Goal: Task Accomplishment & Management: Manage account settings

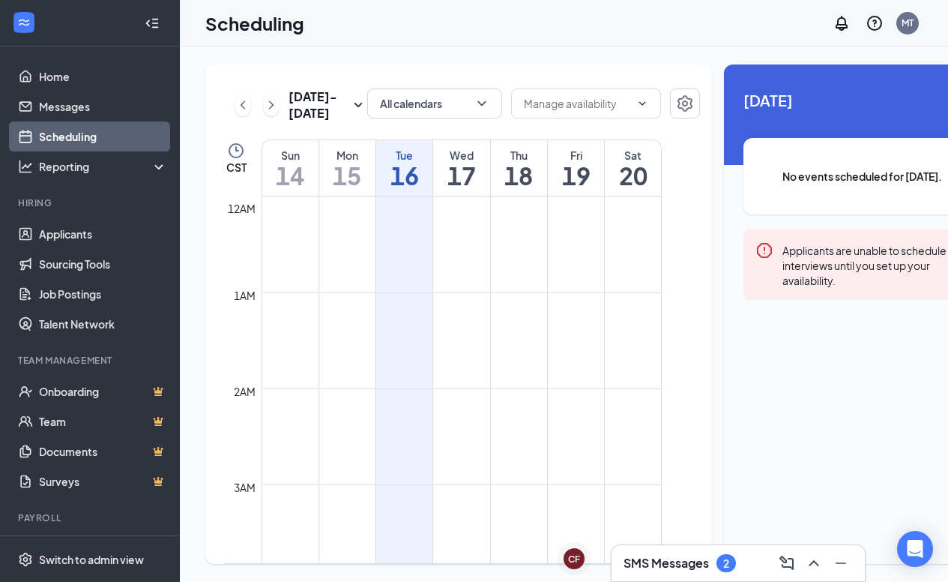
scroll to position [737, 0]
click at [717, 565] on div "SMS Messages 2" at bounding box center [680, 563] width 112 height 18
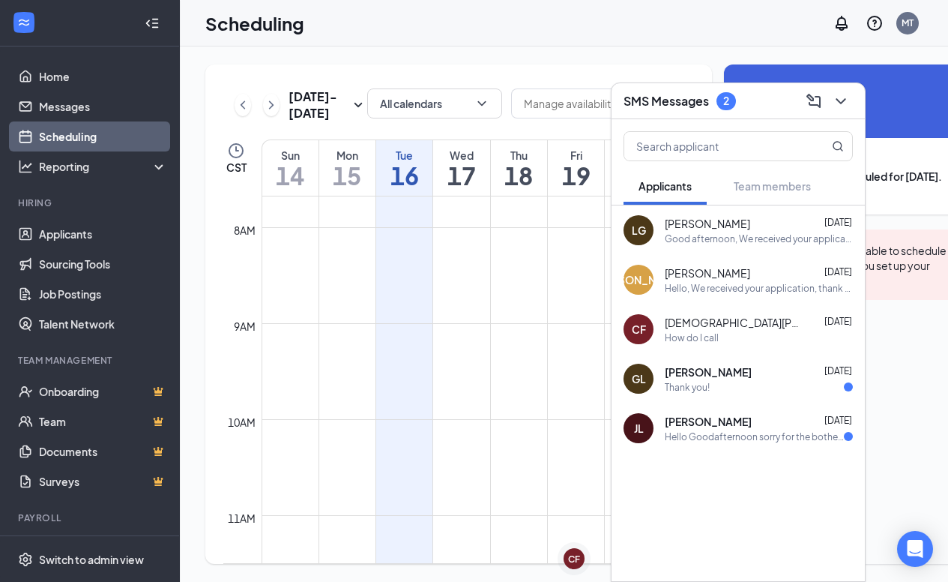
click at [760, 331] on div "How do I call" at bounding box center [759, 337] width 188 height 13
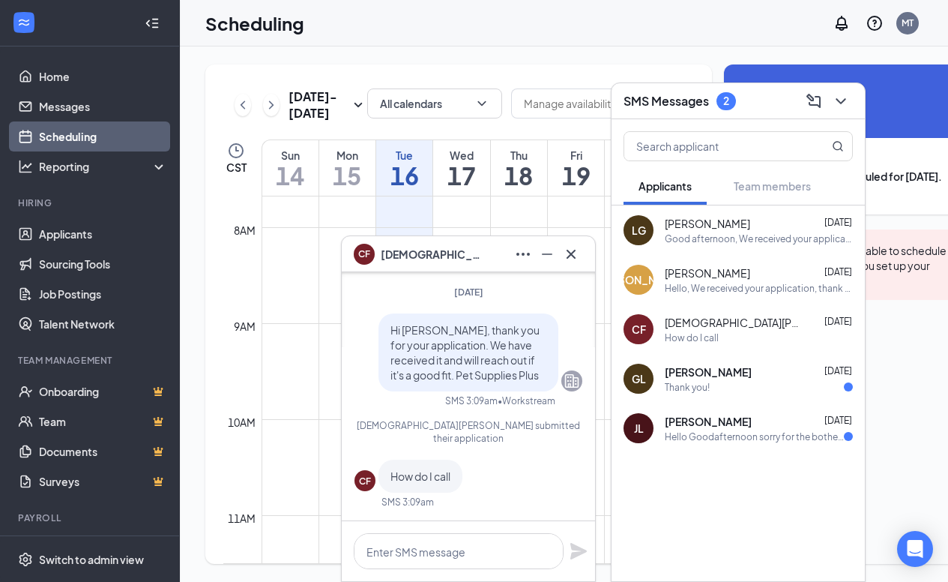
scroll to position [22, 0]
click at [743, 427] on div "[PERSON_NAME] [DATE]" at bounding box center [759, 421] width 188 height 15
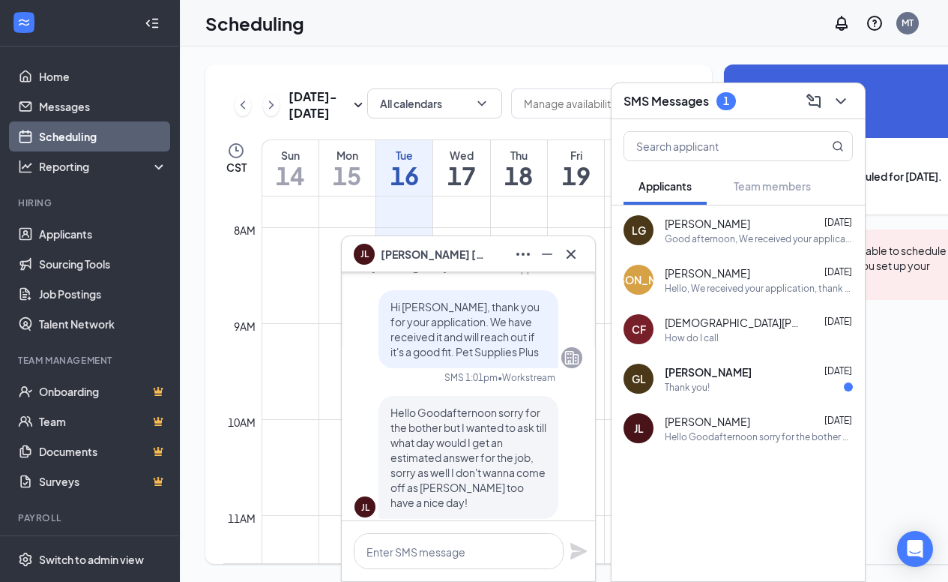
scroll to position [0, 0]
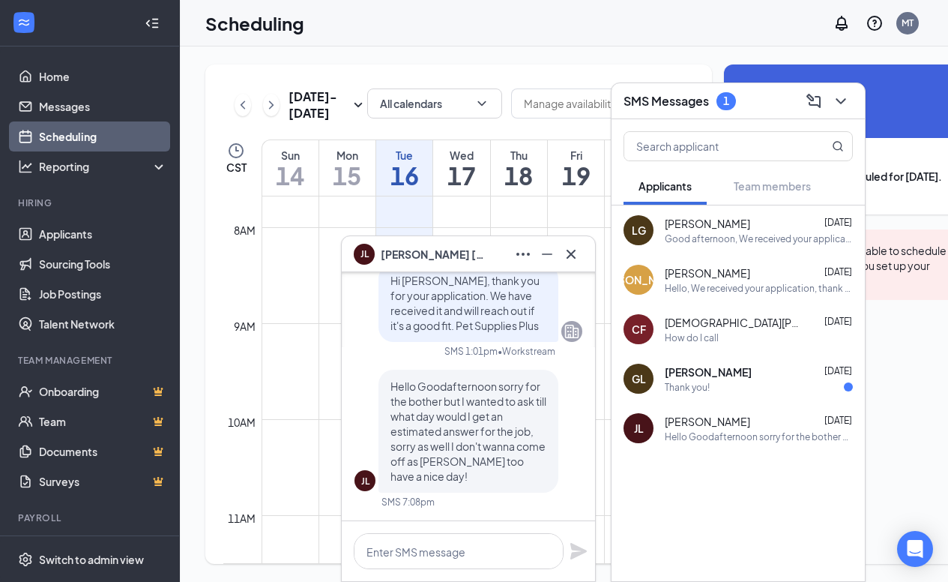
click at [672, 384] on div "Thank you!" at bounding box center [687, 387] width 45 height 13
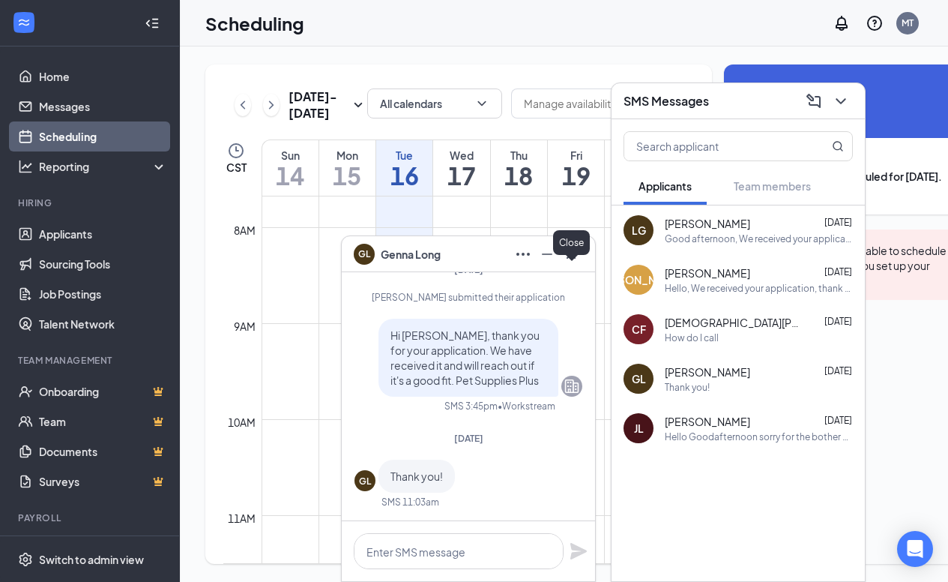
click at [570, 251] on icon "Cross" at bounding box center [571, 254] width 18 height 18
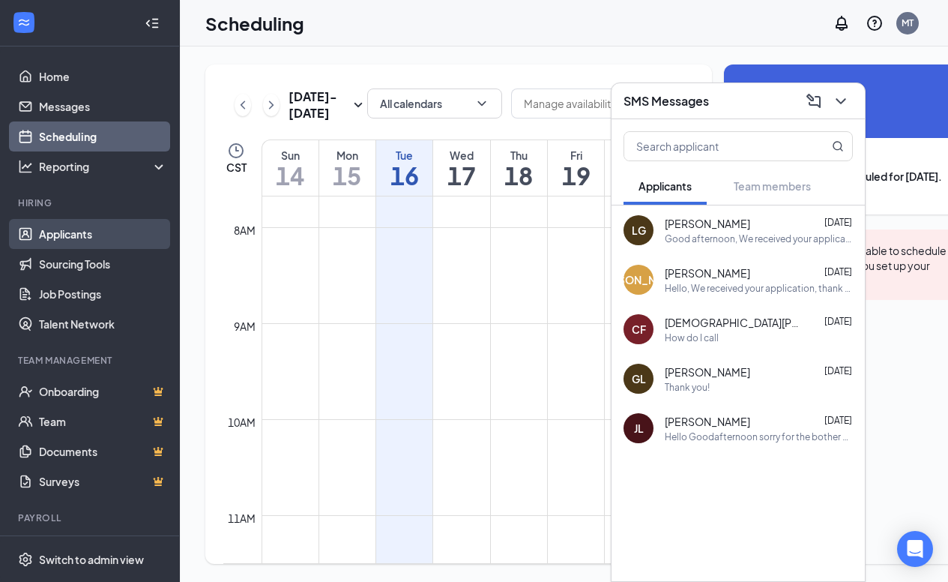
click at [59, 225] on link "Applicants" at bounding box center [103, 234] width 128 height 30
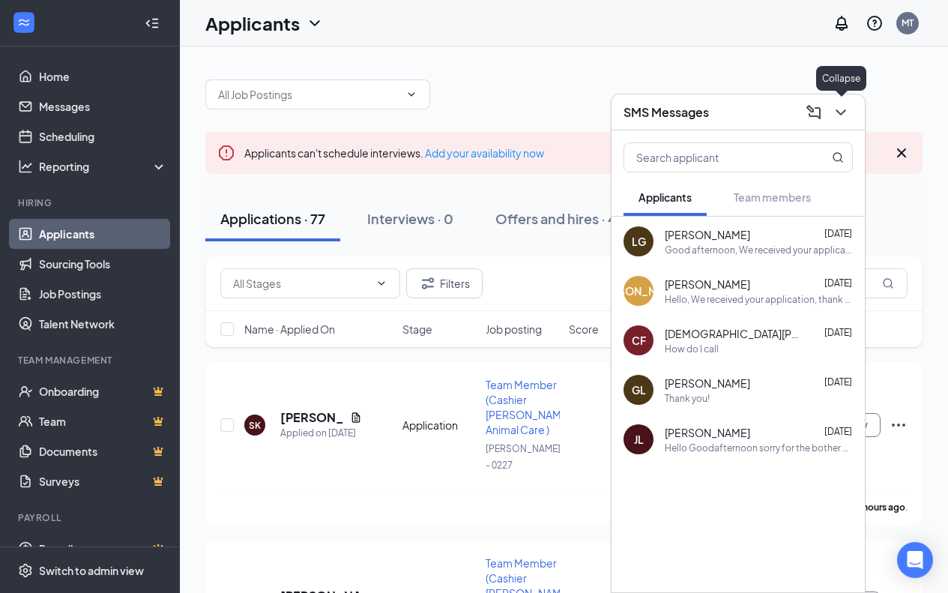
drag, startPoint x: 841, startPoint y: 107, endPoint x: 816, endPoint y: 127, distance: 32.0
click at [842, 109] on icon "ChevronDown" at bounding box center [841, 112] width 18 height 18
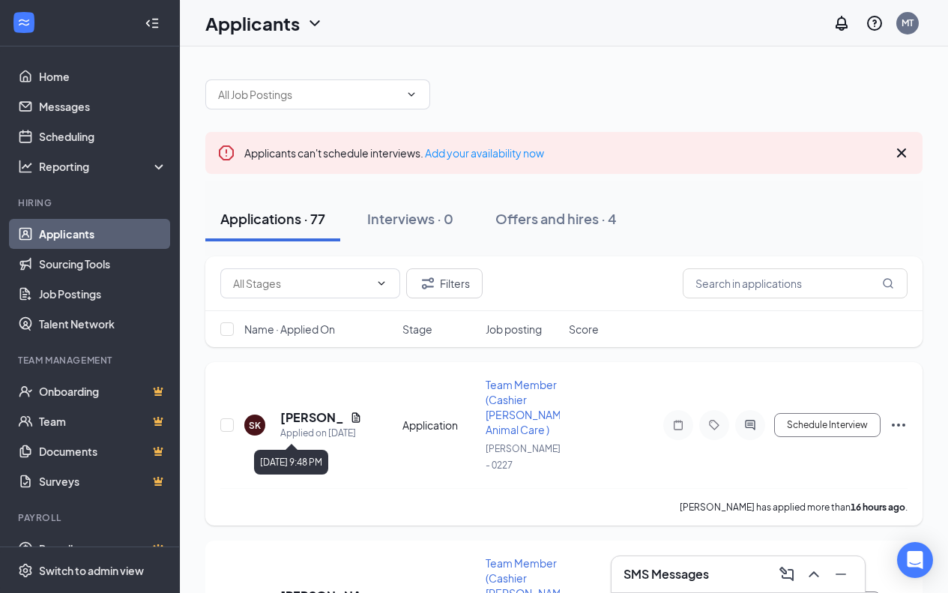
click at [297, 429] on div "Applied on [DATE]" at bounding box center [321, 433] width 82 height 15
click at [298, 420] on h5 "[PERSON_NAME]" at bounding box center [312, 417] width 64 height 16
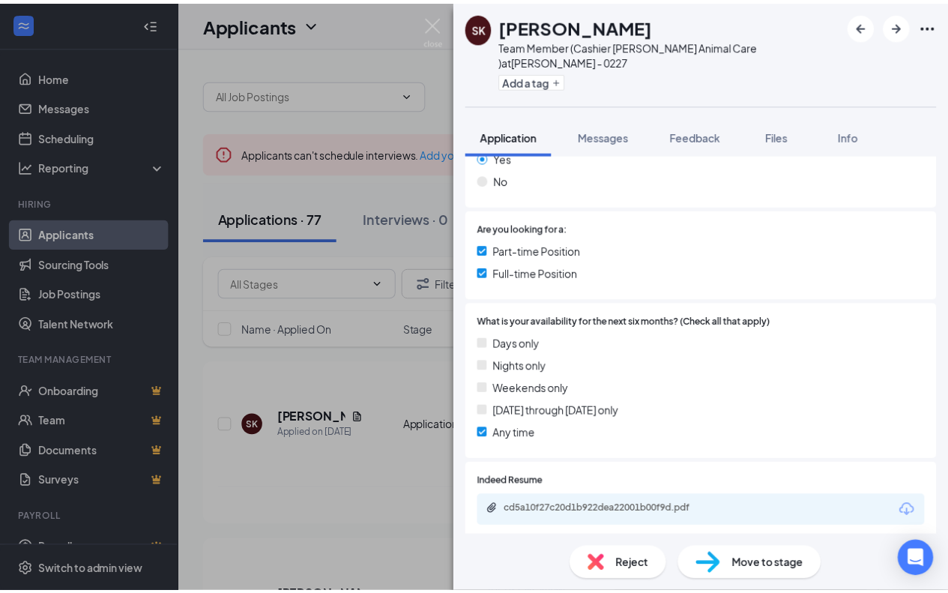
scroll to position [375, 0]
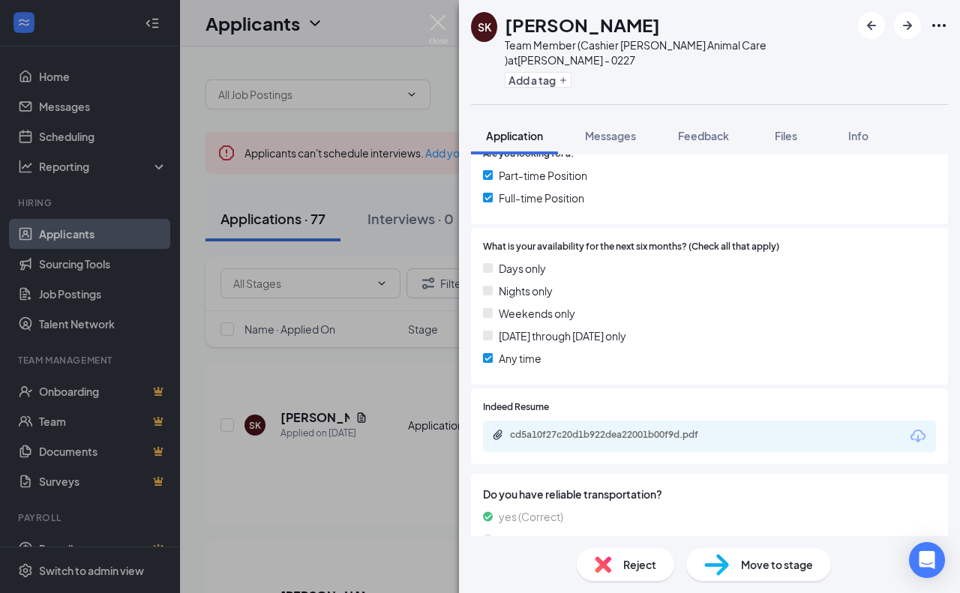
click at [798, 421] on div "cd5a10f27c20d1b922dea22001b00f9d.pdf" at bounding box center [709, 436] width 453 height 31
click at [660, 429] on div "cd5a10f27c20d1b922dea22001b00f9d.pdf" at bounding box center [615, 435] width 210 height 12
click at [440, 27] on img at bounding box center [438, 29] width 19 height 29
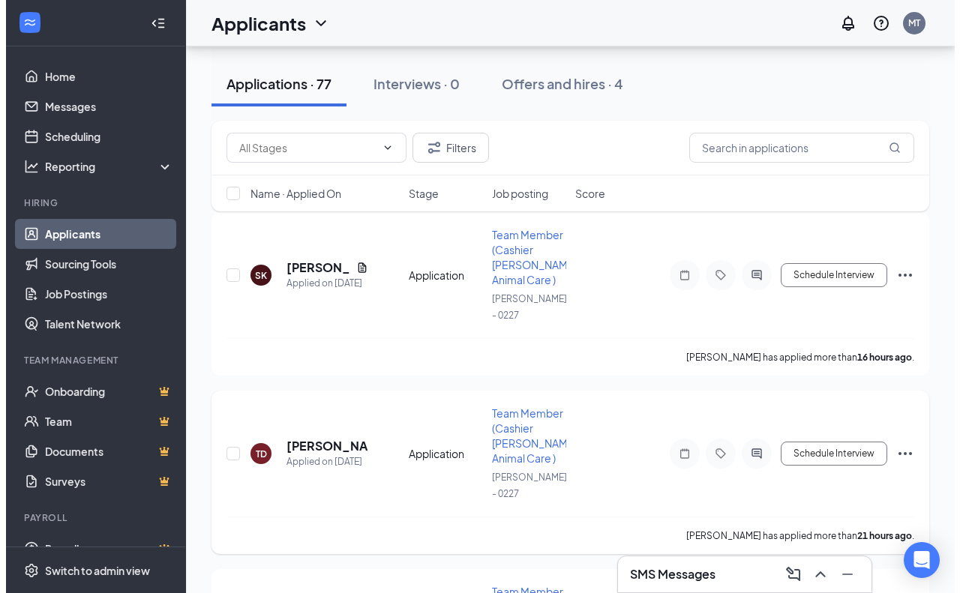
scroll to position [225, 0]
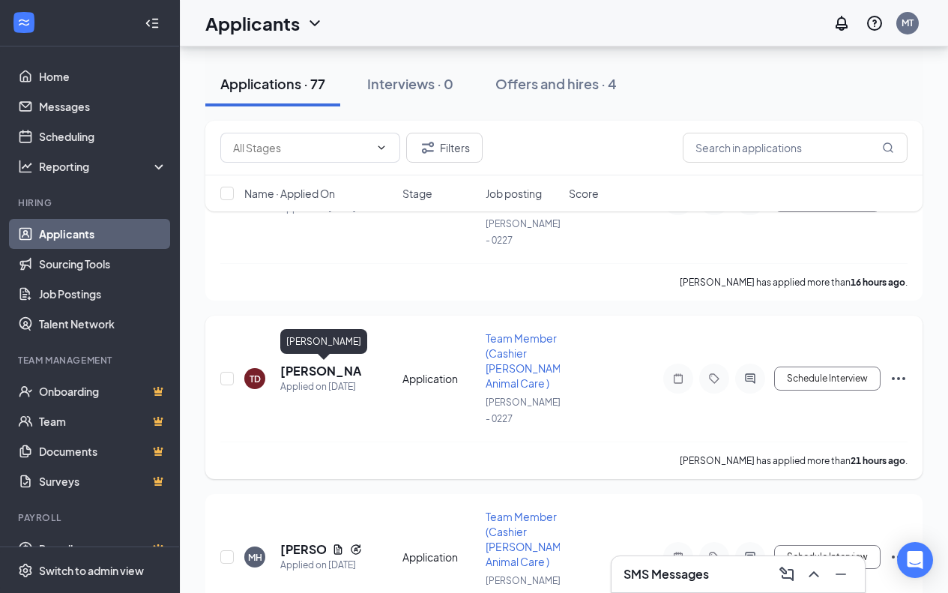
click at [312, 370] on h5 "[PERSON_NAME]" at bounding box center [321, 371] width 82 height 16
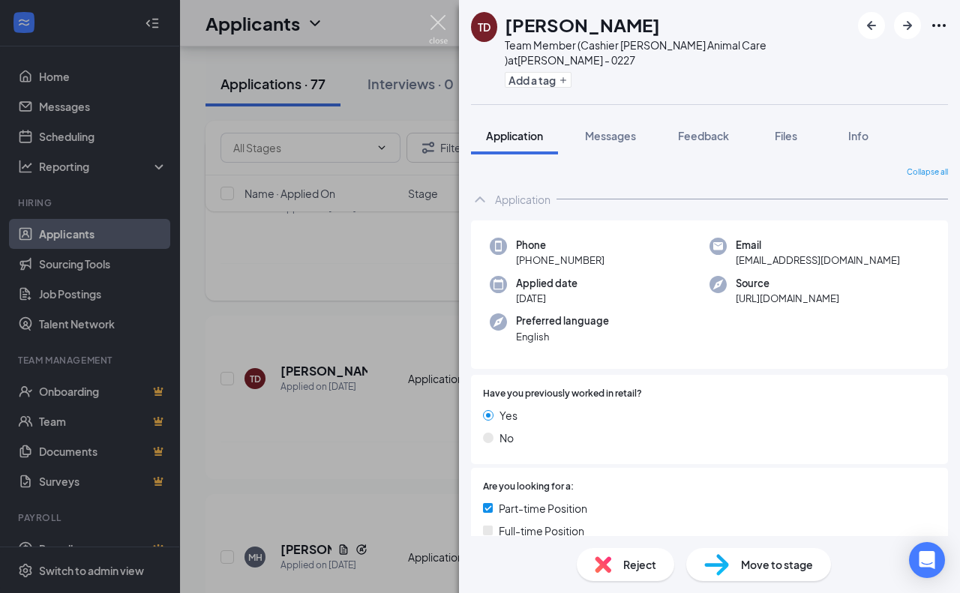
drag, startPoint x: 438, startPoint y: 17, endPoint x: 448, endPoint y: 254, distance: 237.1
click at [438, 18] on img at bounding box center [438, 29] width 19 height 29
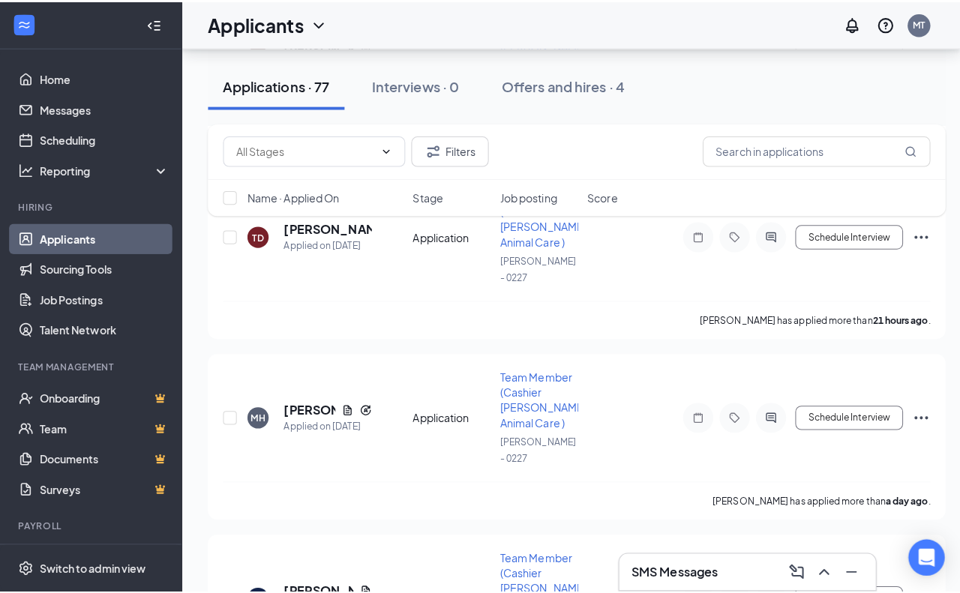
scroll to position [375, 0]
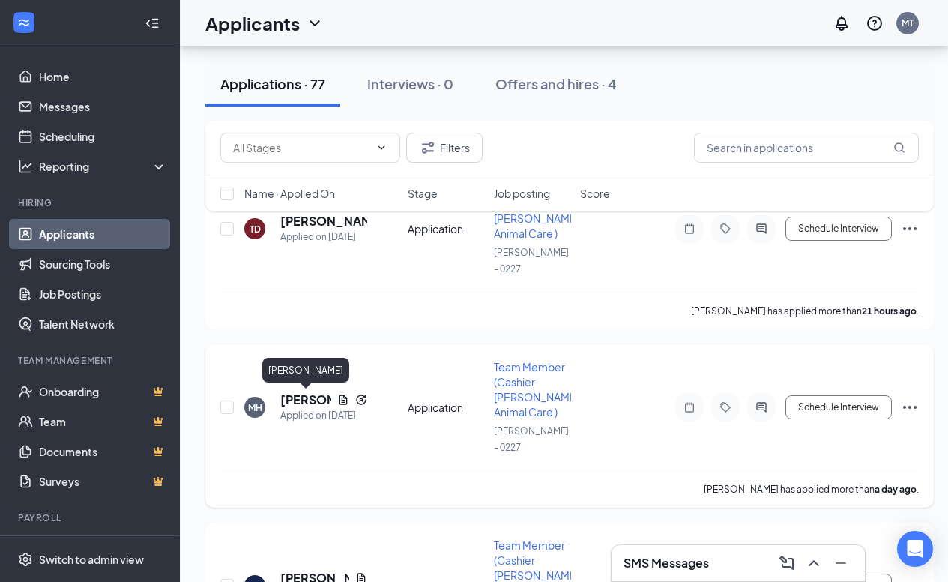
click at [291, 406] on h5 "[PERSON_NAME]" at bounding box center [305, 399] width 51 height 16
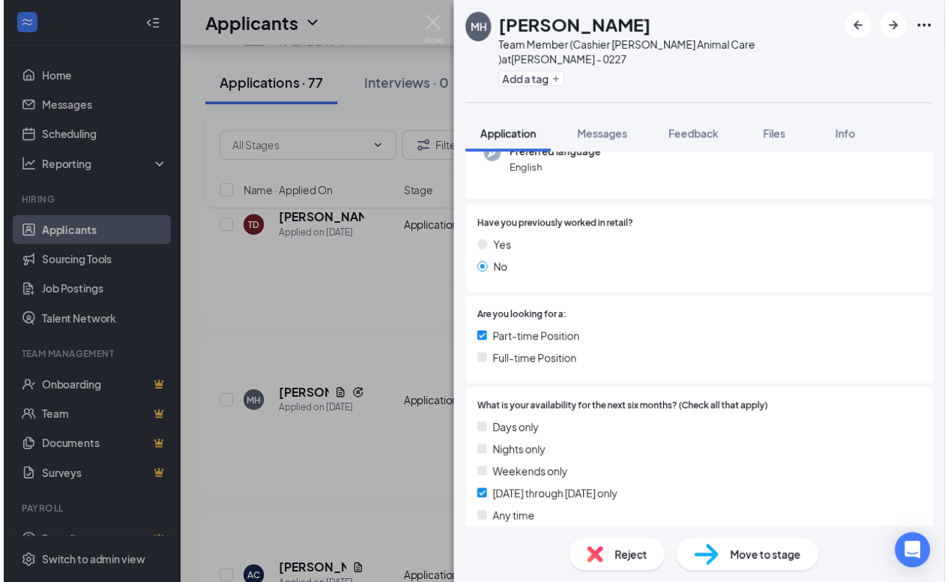
scroll to position [300, 0]
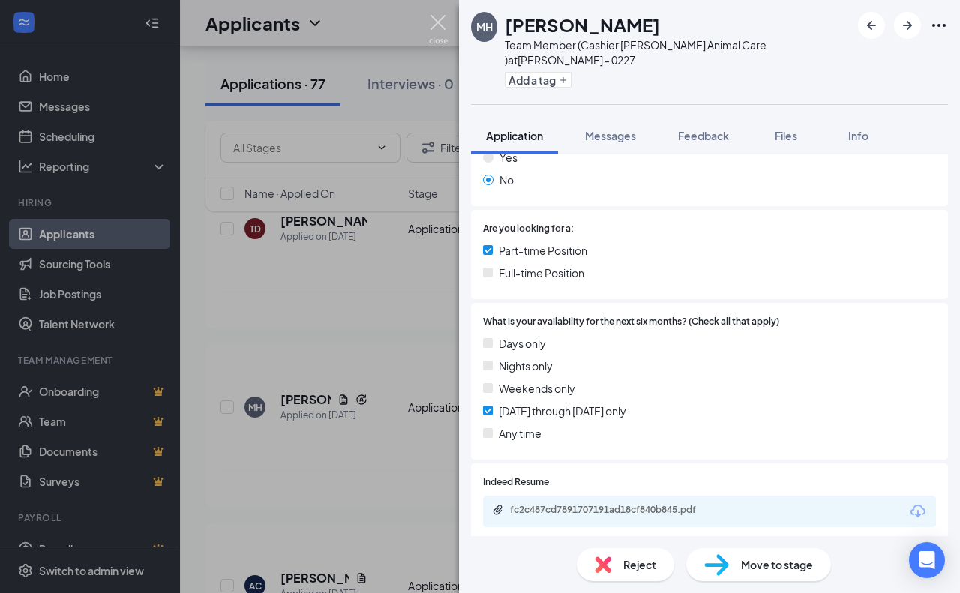
click at [436, 22] on img at bounding box center [438, 29] width 19 height 29
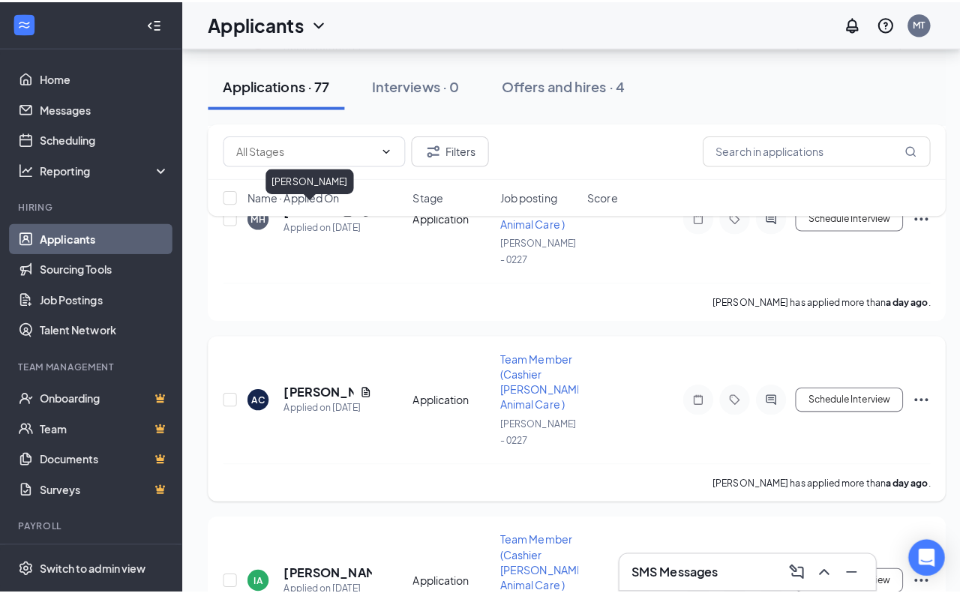
scroll to position [600, 0]
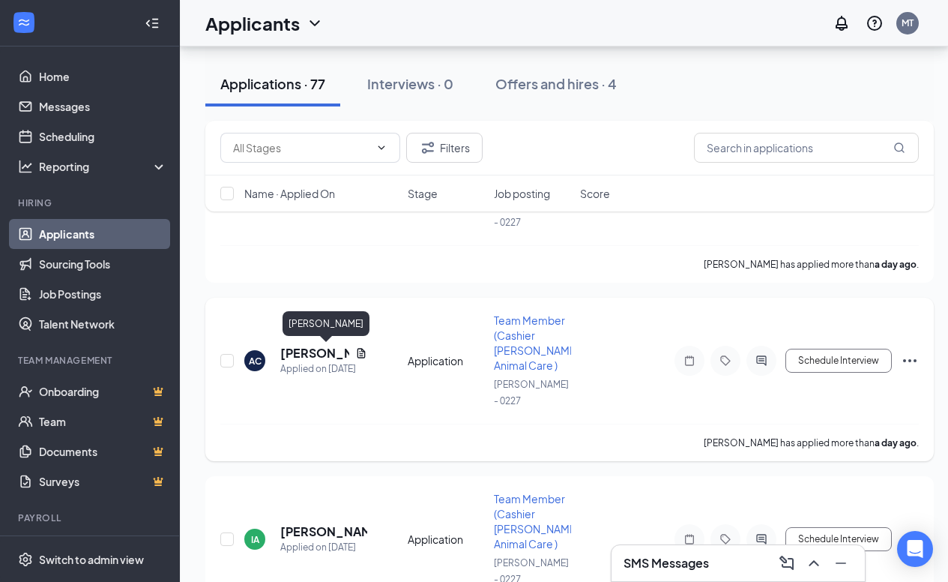
click at [302, 350] on h5 "[PERSON_NAME]" at bounding box center [314, 353] width 69 height 16
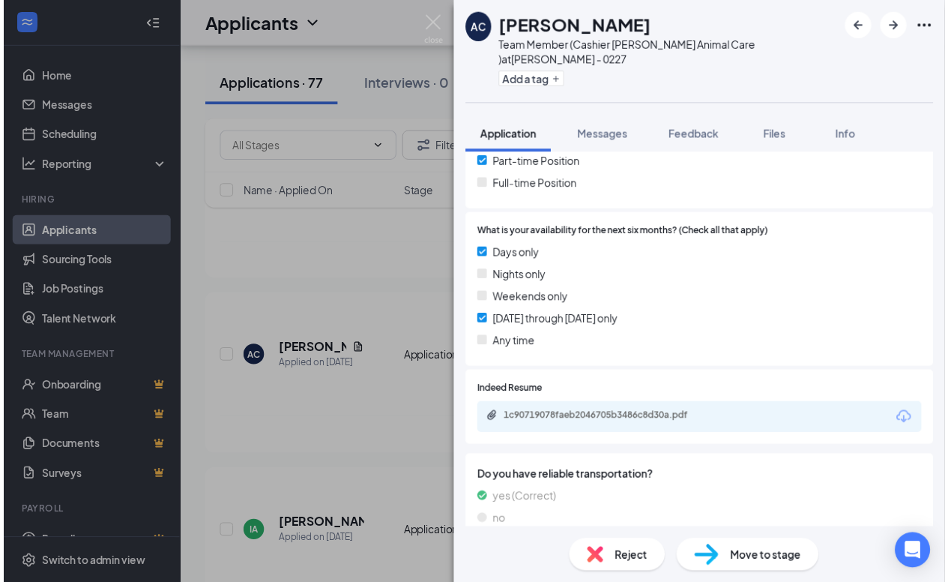
scroll to position [393, 0]
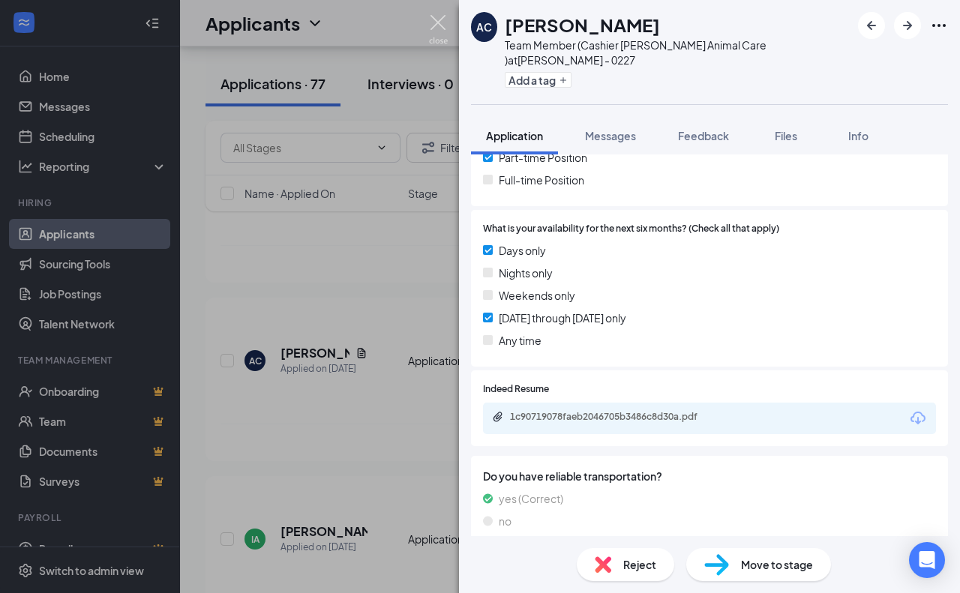
drag, startPoint x: 438, startPoint y: 25, endPoint x: 445, endPoint y: 83, distance: 59.0
click at [439, 23] on img at bounding box center [438, 29] width 19 height 29
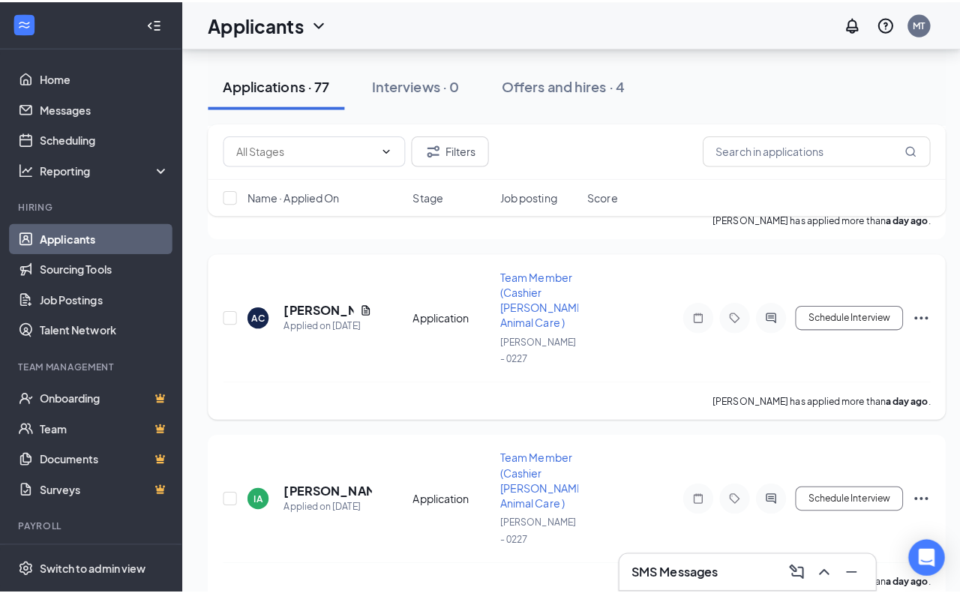
scroll to position [750, 0]
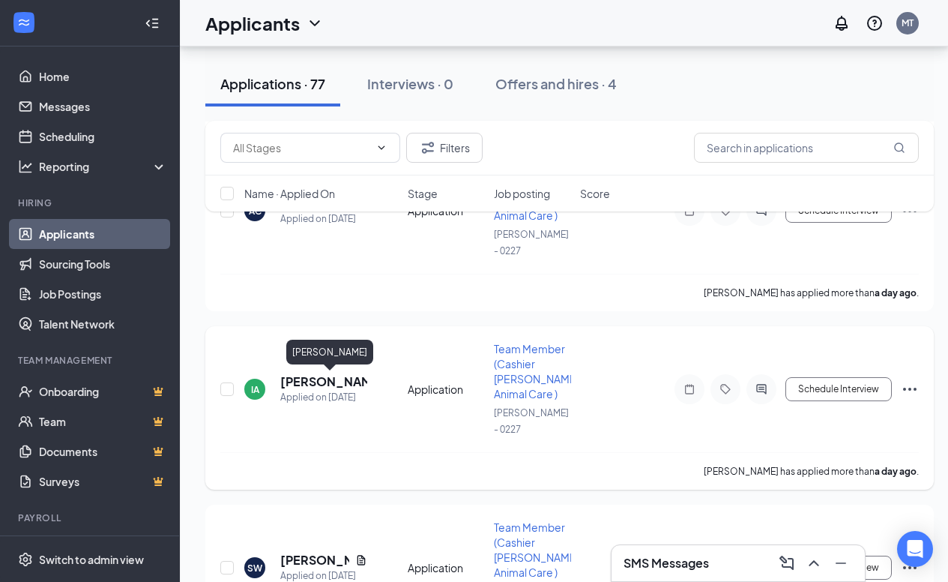
click at [298, 385] on h5 "[PERSON_NAME]" at bounding box center [323, 381] width 87 height 16
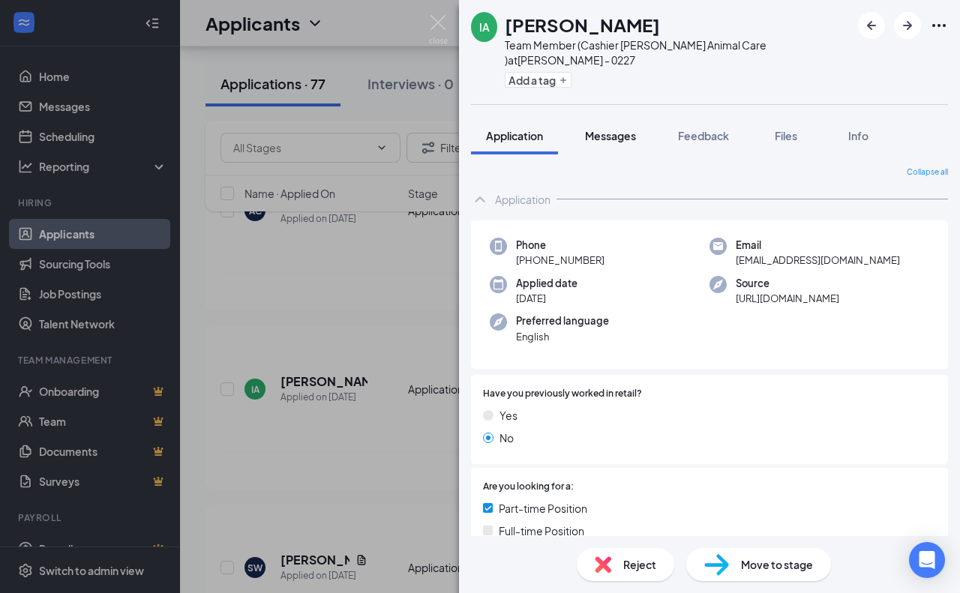
click at [627, 129] on span "Messages" at bounding box center [610, 135] width 51 height 13
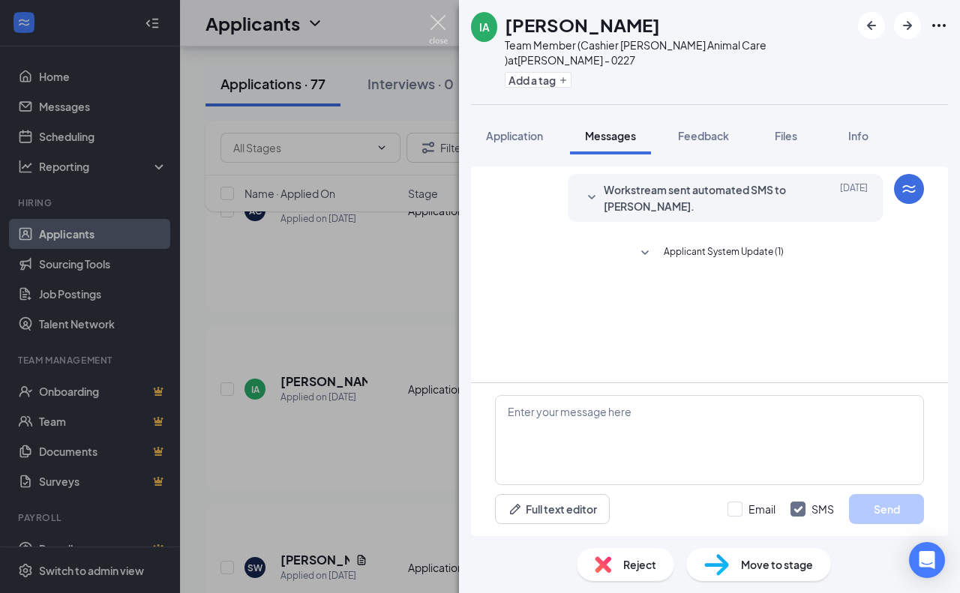
click at [433, 25] on img at bounding box center [438, 29] width 19 height 29
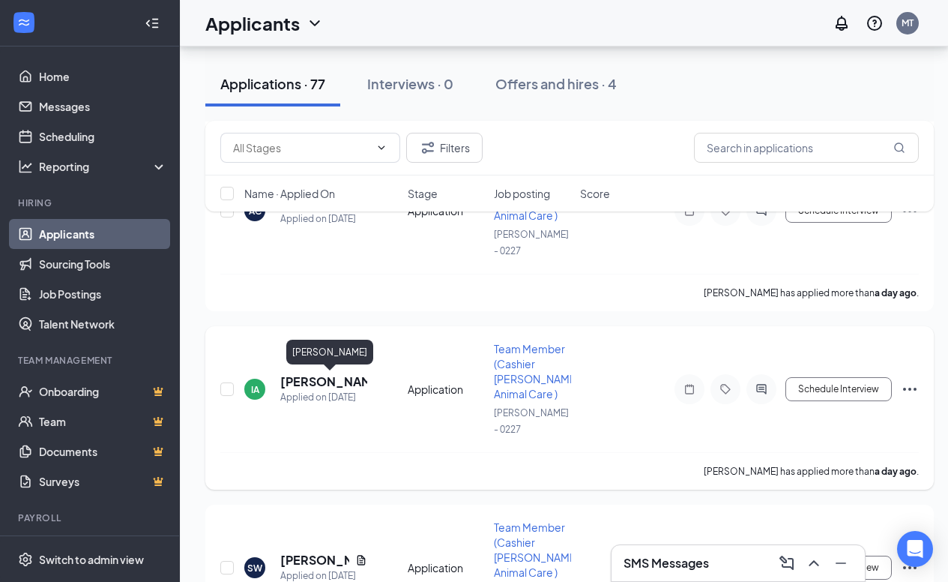
click at [328, 379] on h5 "[PERSON_NAME]" at bounding box center [323, 381] width 87 height 16
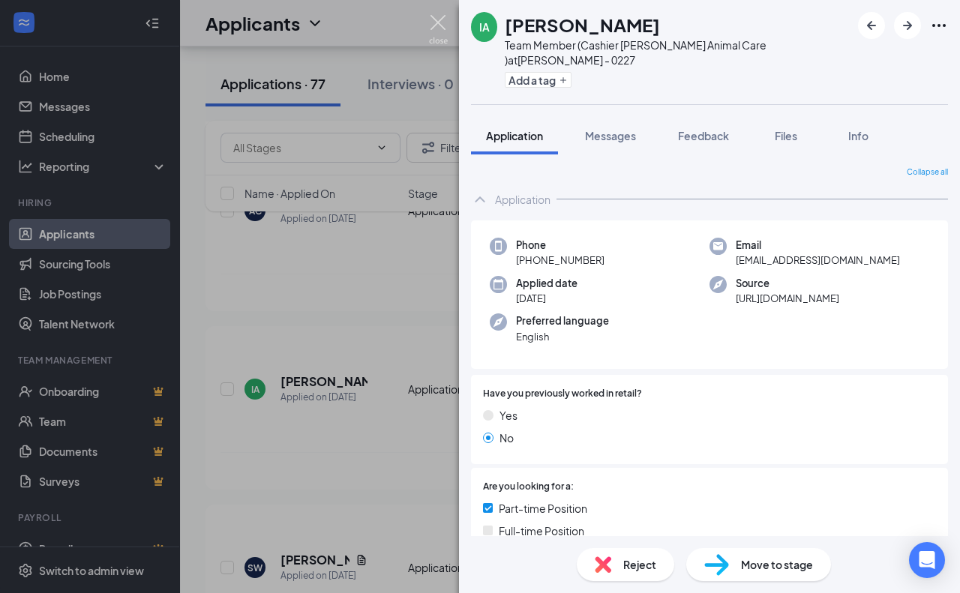
click at [444, 21] on img at bounding box center [438, 29] width 19 height 29
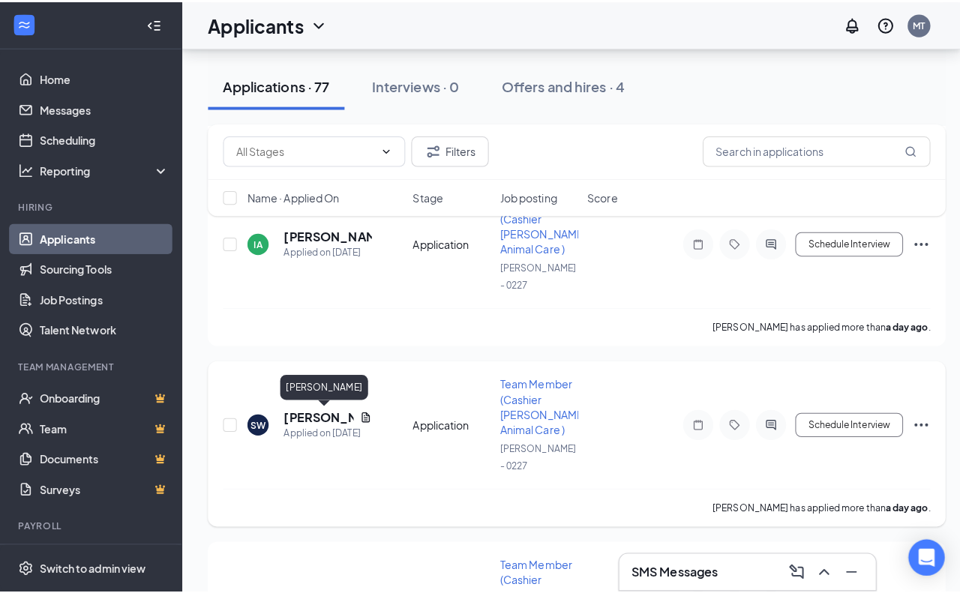
scroll to position [1125, 0]
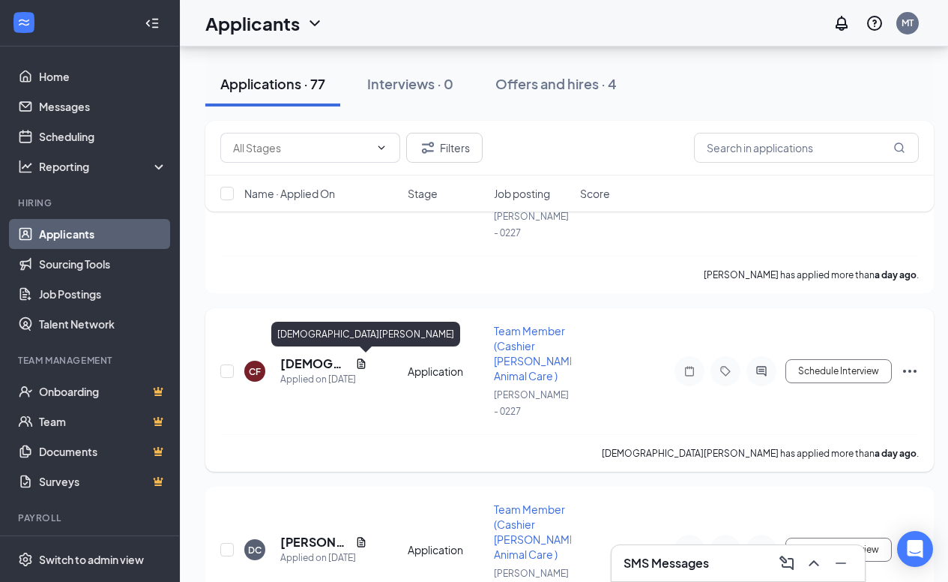
click at [323, 371] on h5 "[DEMOGRAPHIC_DATA][PERSON_NAME]" at bounding box center [314, 363] width 69 height 16
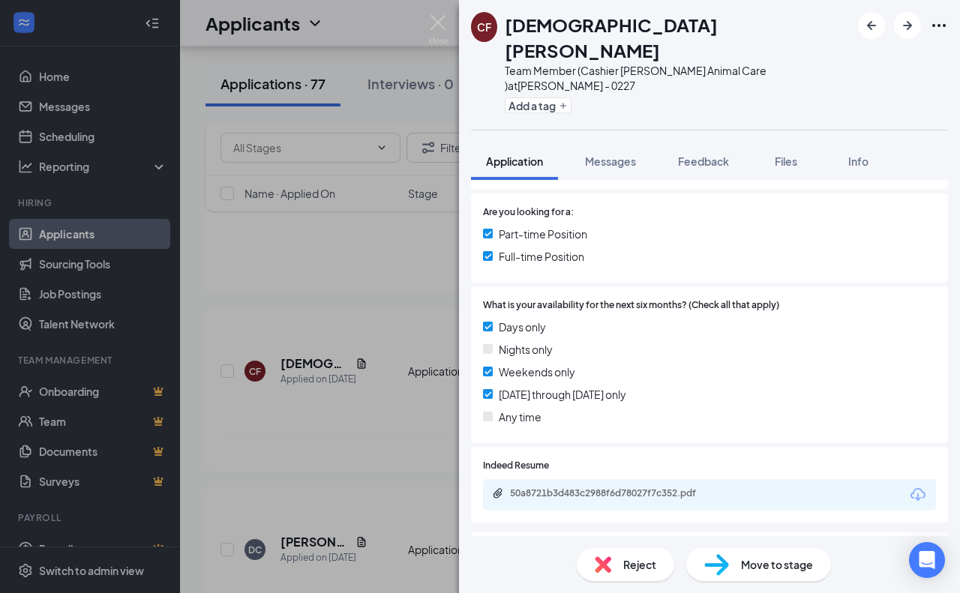
scroll to position [351, 0]
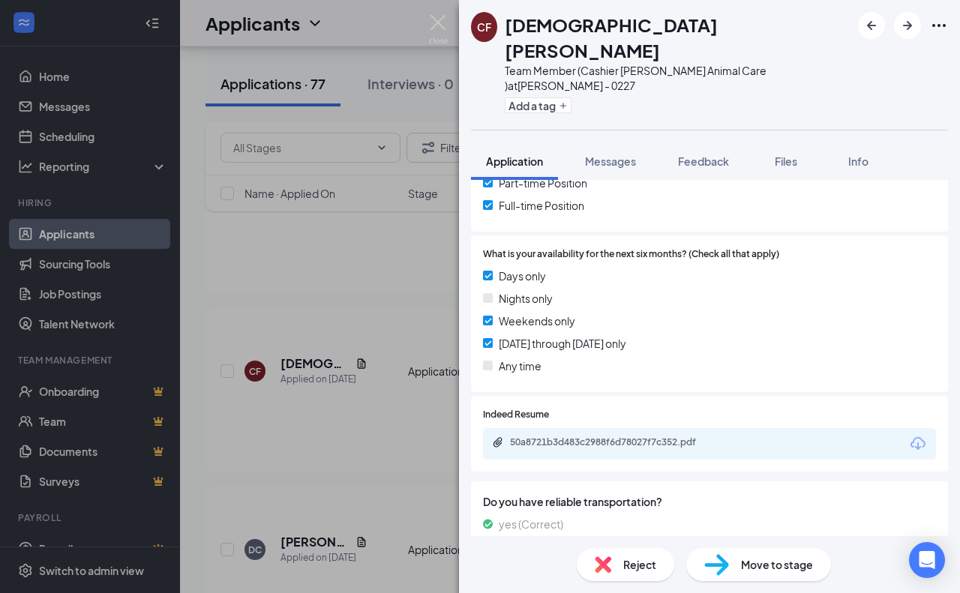
click at [889, 428] on div "50a8721b3d483c2988f6d78027f7c352.pdf" at bounding box center [709, 443] width 453 height 31
click at [910, 437] on icon "Download" at bounding box center [917, 443] width 15 height 13
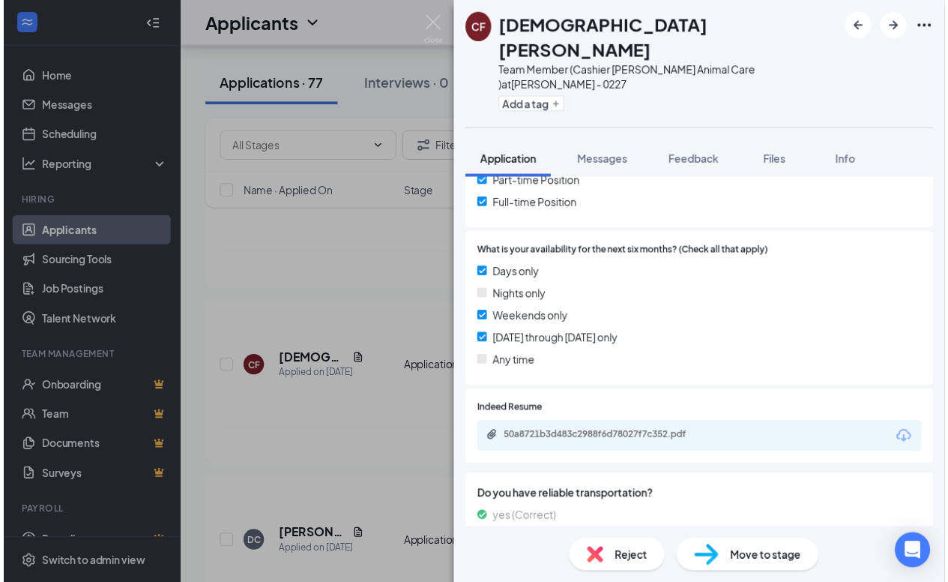
scroll to position [345, 0]
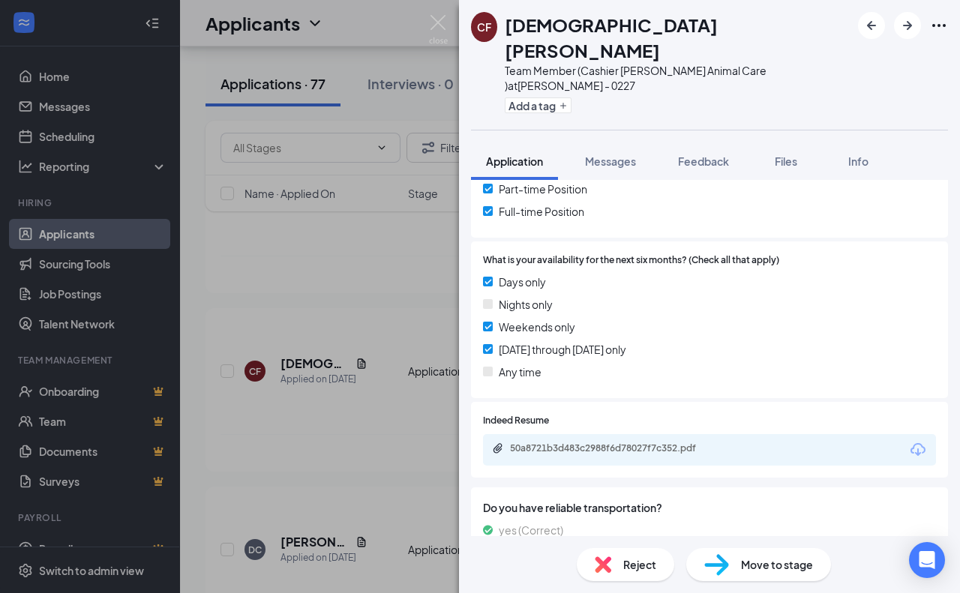
click at [439, 9] on div "CF [DEMOGRAPHIC_DATA][PERSON_NAME] Team Member (Cashier [PERSON_NAME] Animal Ca…" at bounding box center [480, 296] width 960 height 593
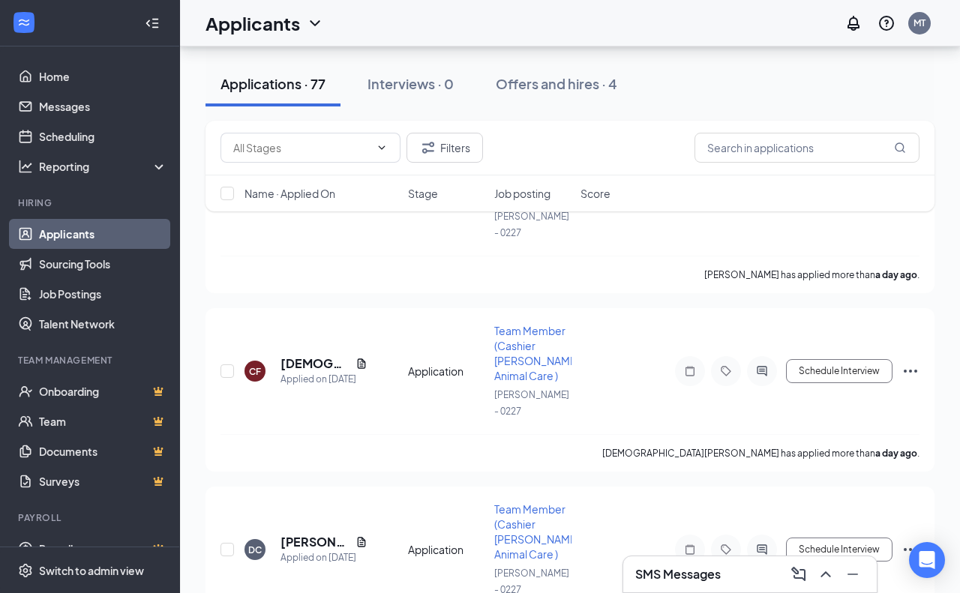
click at [436, 17] on div "Applicants MT" at bounding box center [570, 23] width 780 height 46
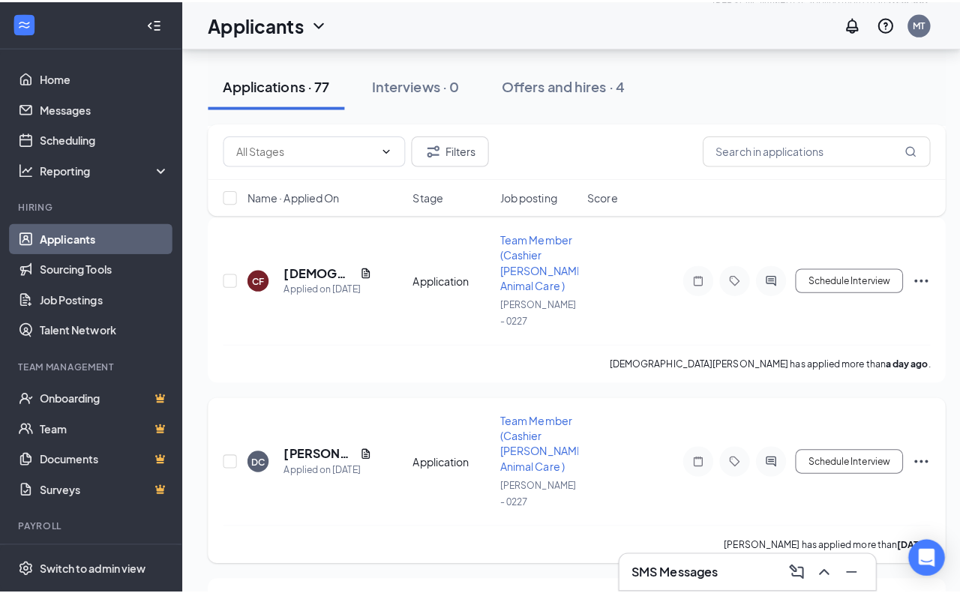
scroll to position [1349, 0]
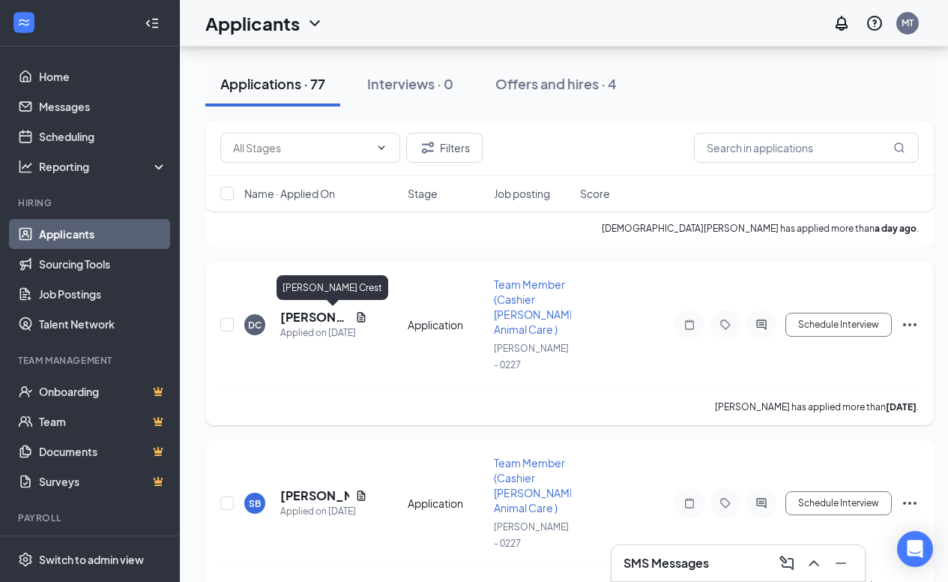
click at [316, 319] on h5 "[PERSON_NAME] Crest" at bounding box center [314, 317] width 69 height 16
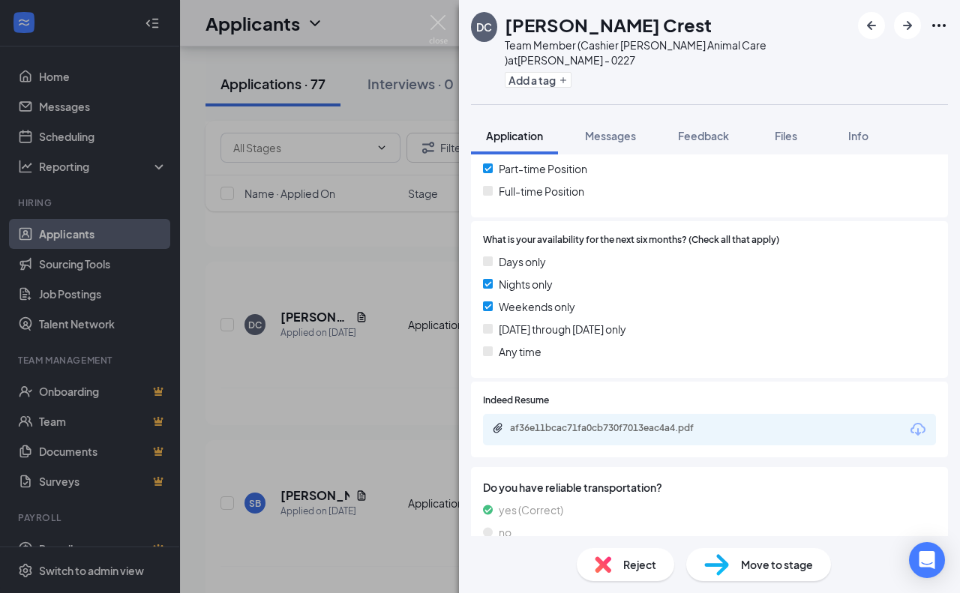
scroll to position [351, 0]
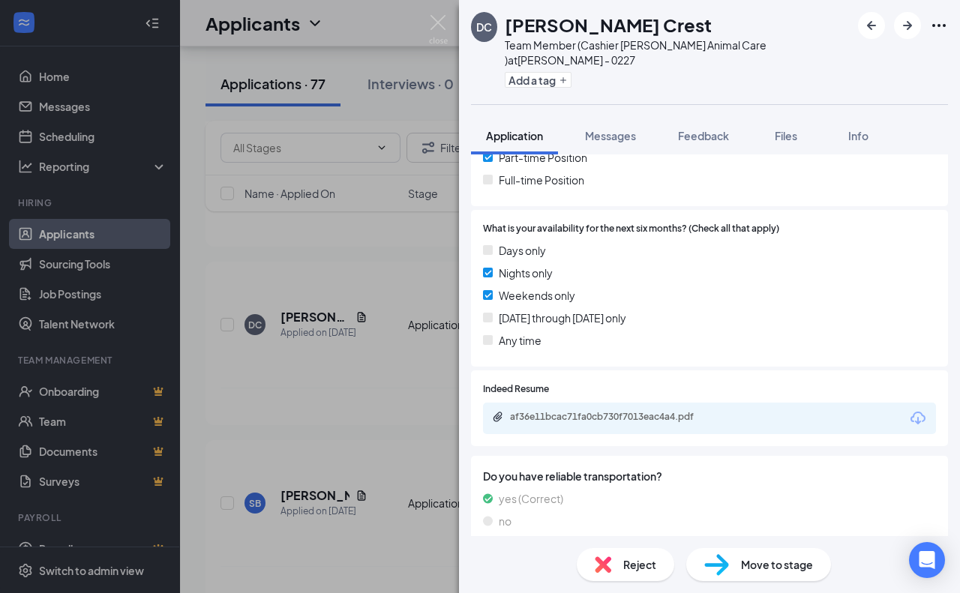
click at [909, 409] on icon "Download" at bounding box center [918, 418] width 18 height 18
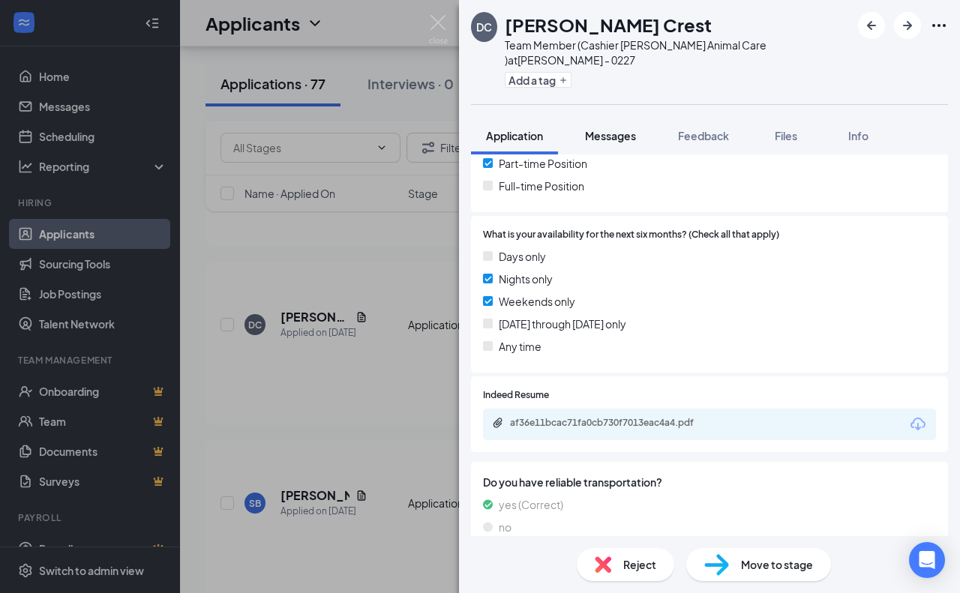
click at [632, 129] on span "Messages" at bounding box center [610, 135] width 51 height 13
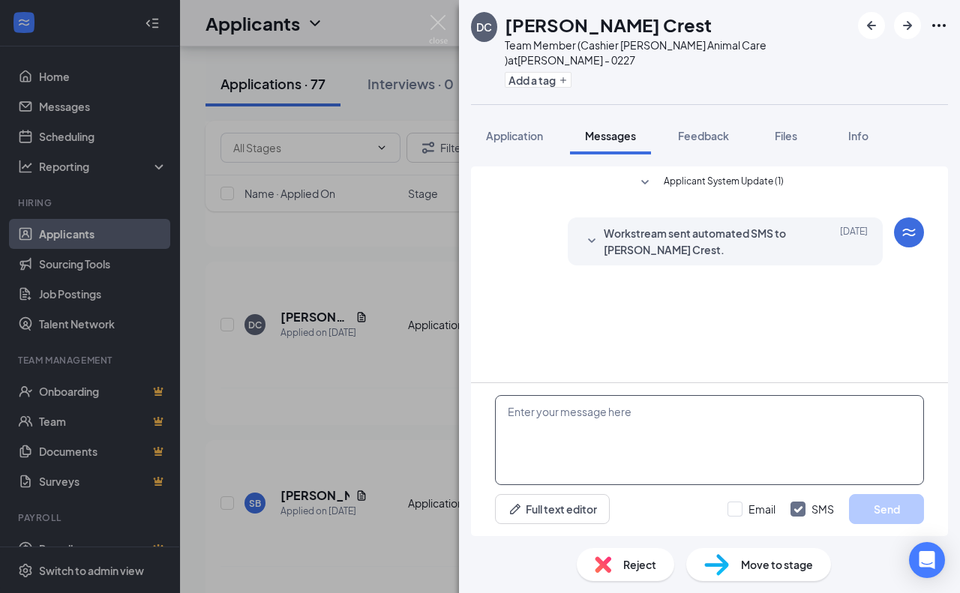
click at [596, 426] on textarea at bounding box center [709, 440] width 429 height 90
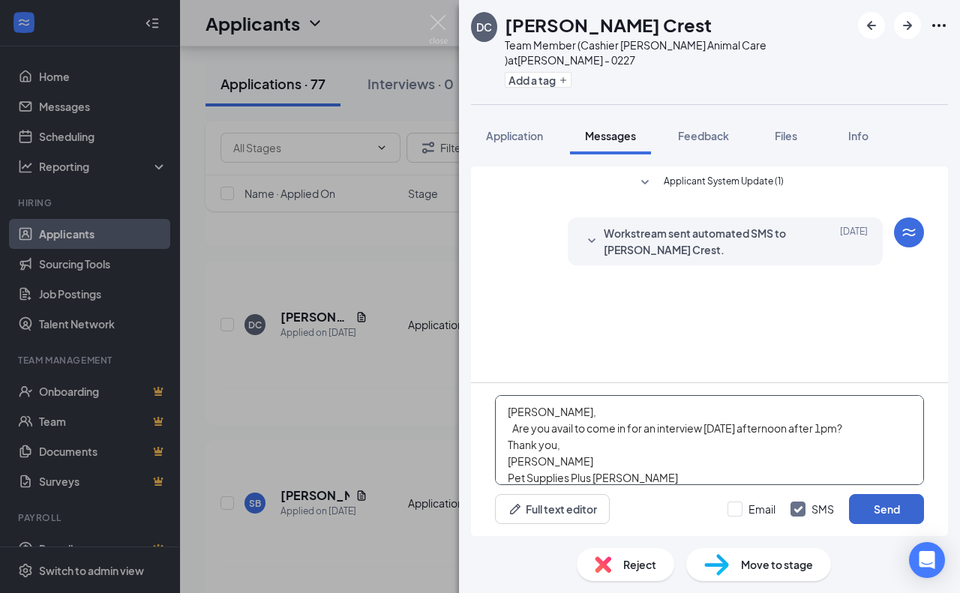
type textarea "[PERSON_NAME], Are you avail to come in for an interview [DATE] afternoon after…"
click at [896, 511] on button "Send" at bounding box center [886, 509] width 75 height 30
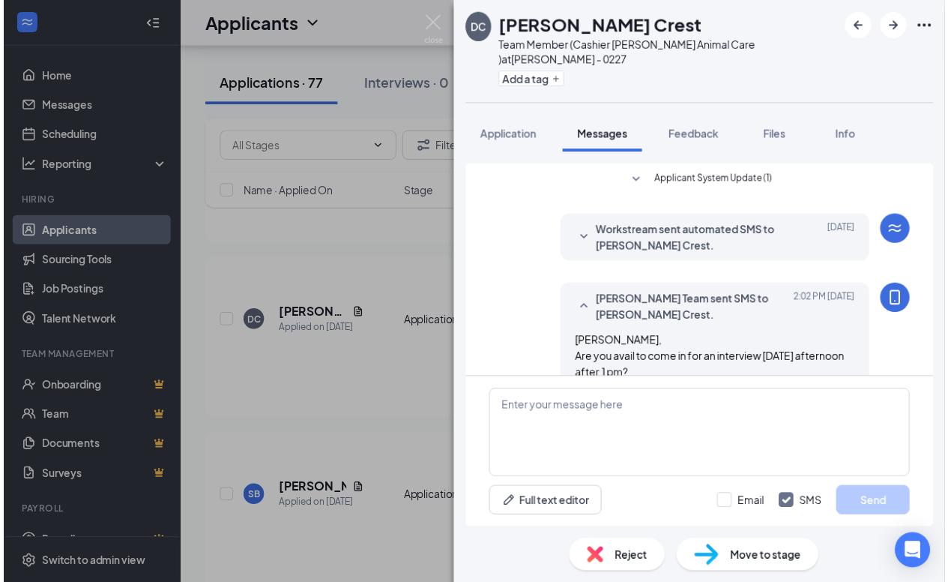
scroll to position [61, 0]
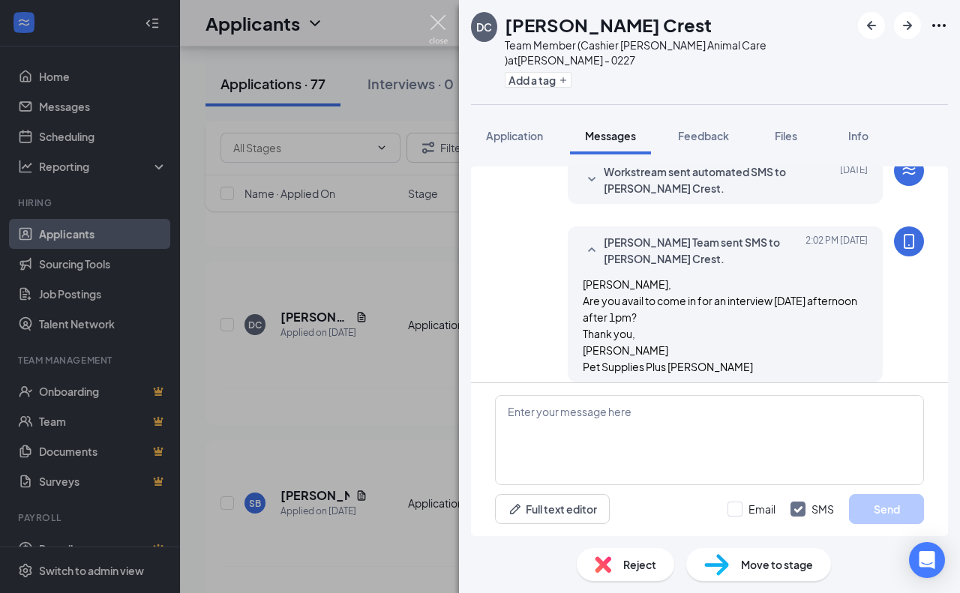
click at [448, 23] on div "[PERSON_NAME] Crest Team Member (Cashier [PERSON_NAME] Animal Care ) at [GEOGRA…" at bounding box center [480, 296] width 960 height 593
drag, startPoint x: 440, startPoint y: 24, endPoint x: 382, endPoint y: 391, distance: 371.1
click at [442, 24] on img at bounding box center [438, 29] width 19 height 29
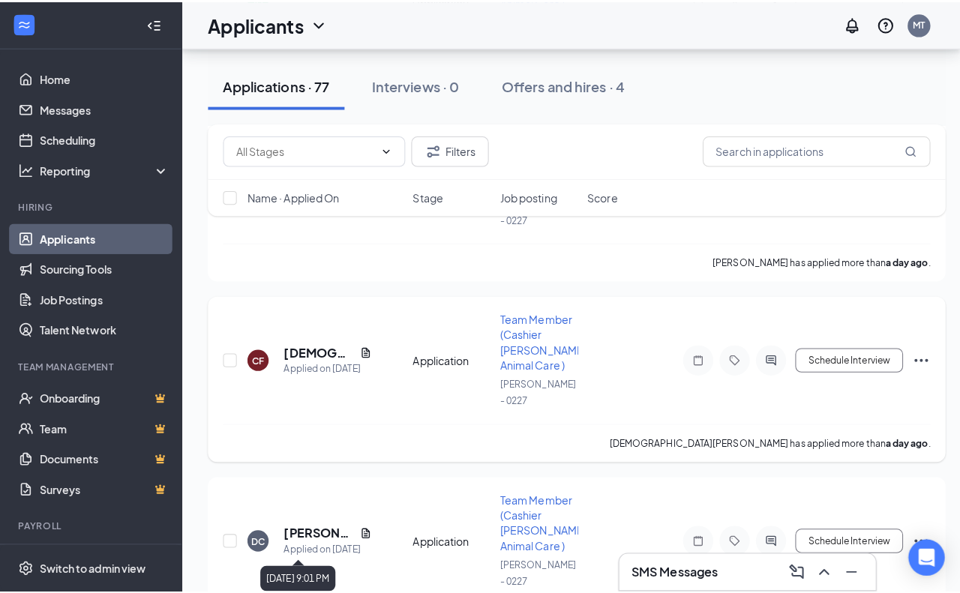
scroll to position [1125, 0]
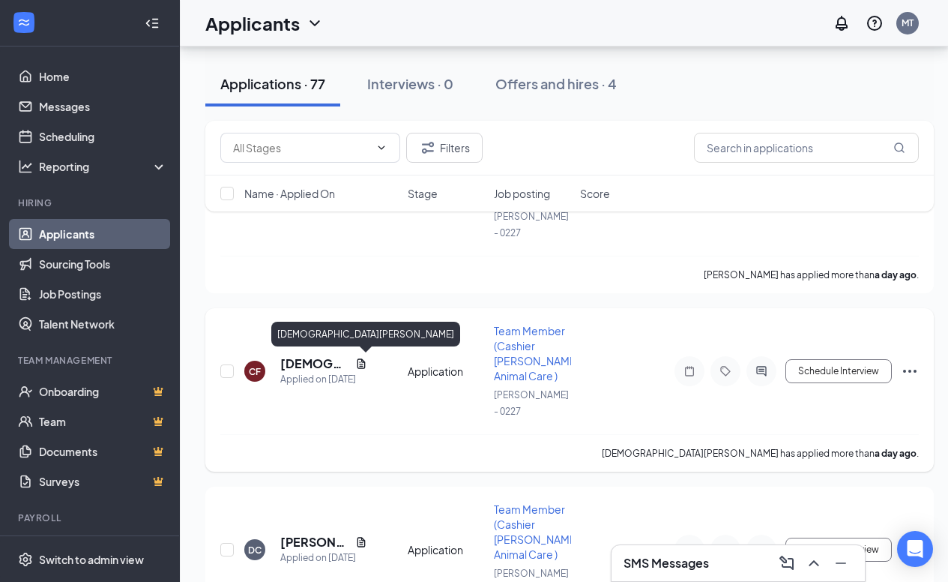
click at [326, 367] on h5 "[DEMOGRAPHIC_DATA][PERSON_NAME]" at bounding box center [314, 363] width 69 height 16
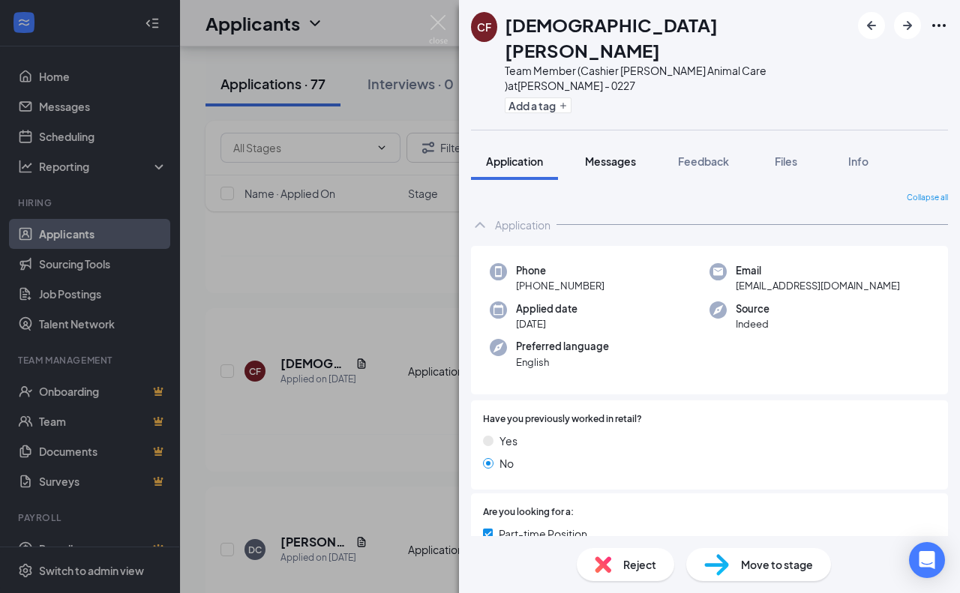
click at [607, 154] on span "Messages" at bounding box center [610, 160] width 51 height 13
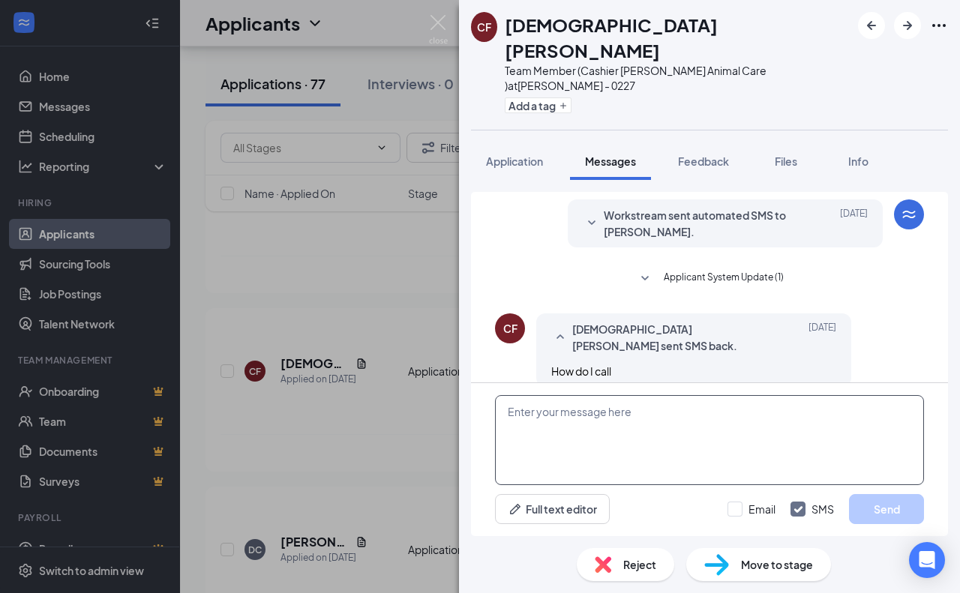
click at [603, 418] on textarea at bounding box center [709, 440] width 429 height 90
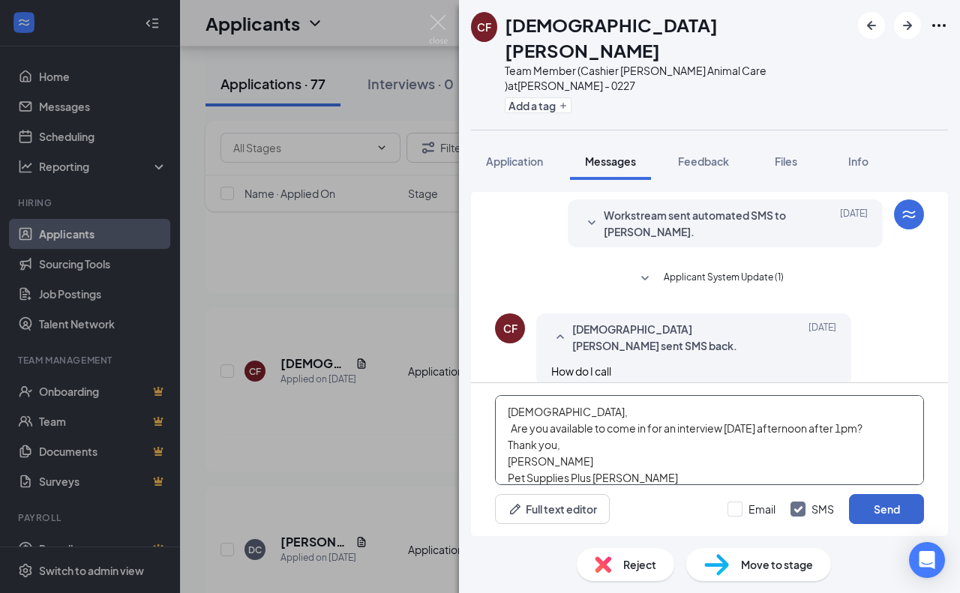
type textarea "[DEMOGRAPHIC_DATA], Are you available to come in for an interview [DATE] aftern…"
click at [906, 502] on button "Send" at bounding box center [886, 509] width 75 height 30
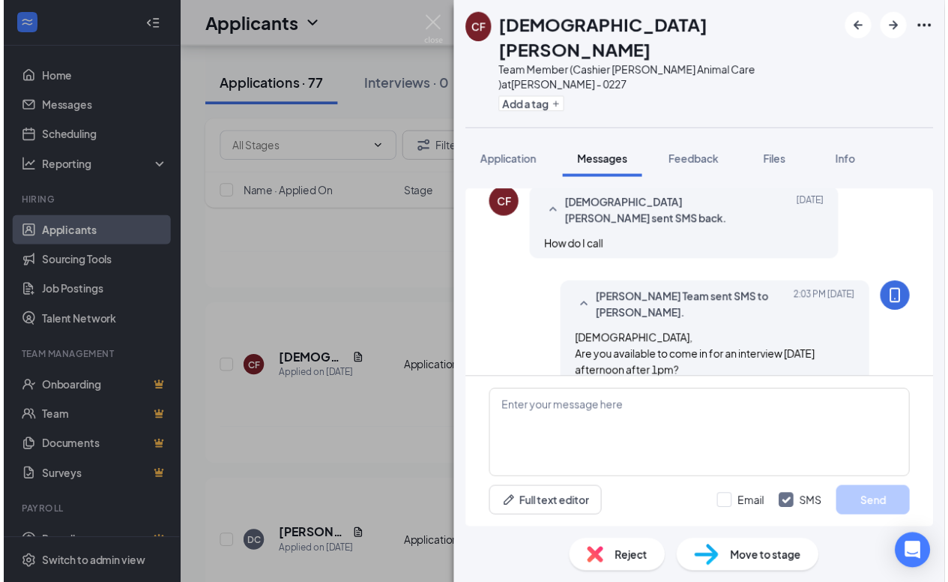
scroll to position [142, 0]
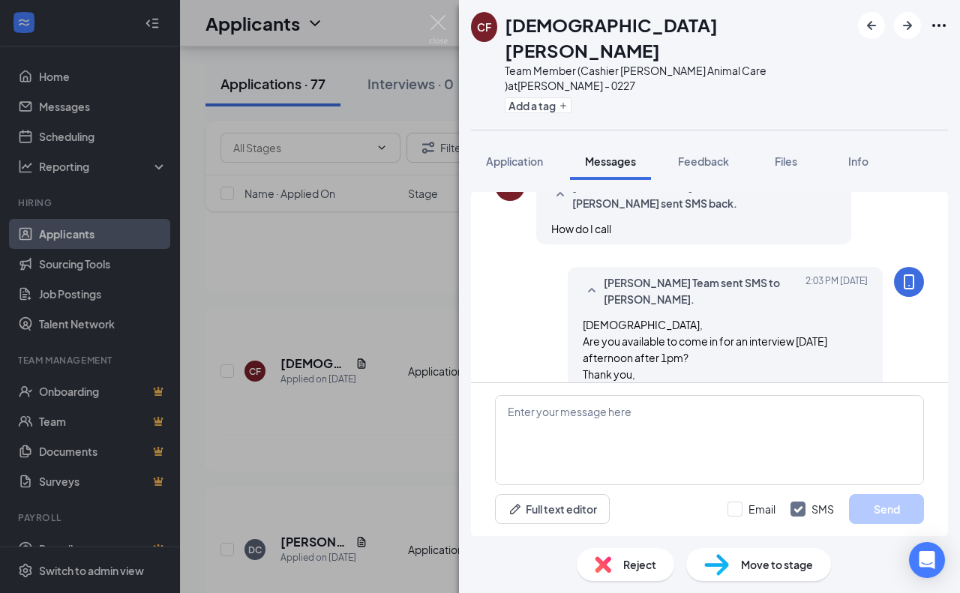
click at [437, 10] on div "CF [DEMOGRAPHIC_DATA][PERSON_NAME] Team Member (Cashier [PERSON_NAME] Animal Ca…" at bounding box center [480, 296] width 960 height 593
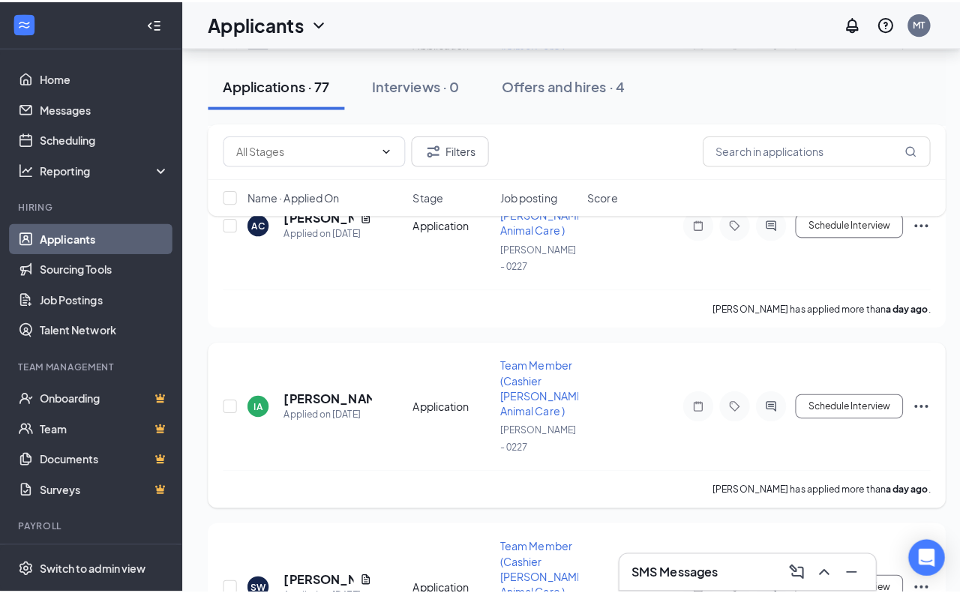
scroll to position [750, 0]
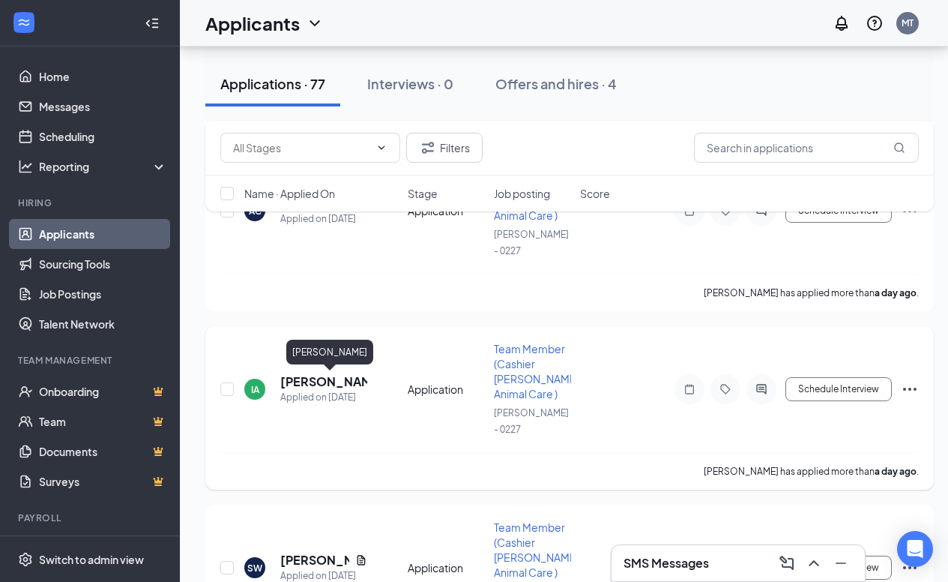
click at [321, 384] on h5 "[PERSON_NAME]" at bounding box center [323, 381] width 87 height 16
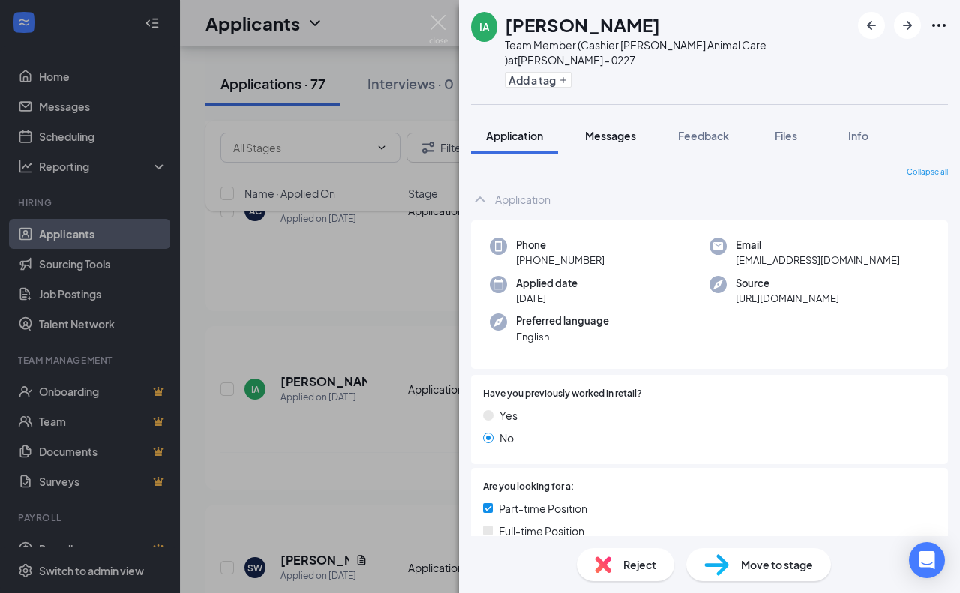
click at [599, 129] on span "Messages" at bounding box center [610, 135] width 51 height 13
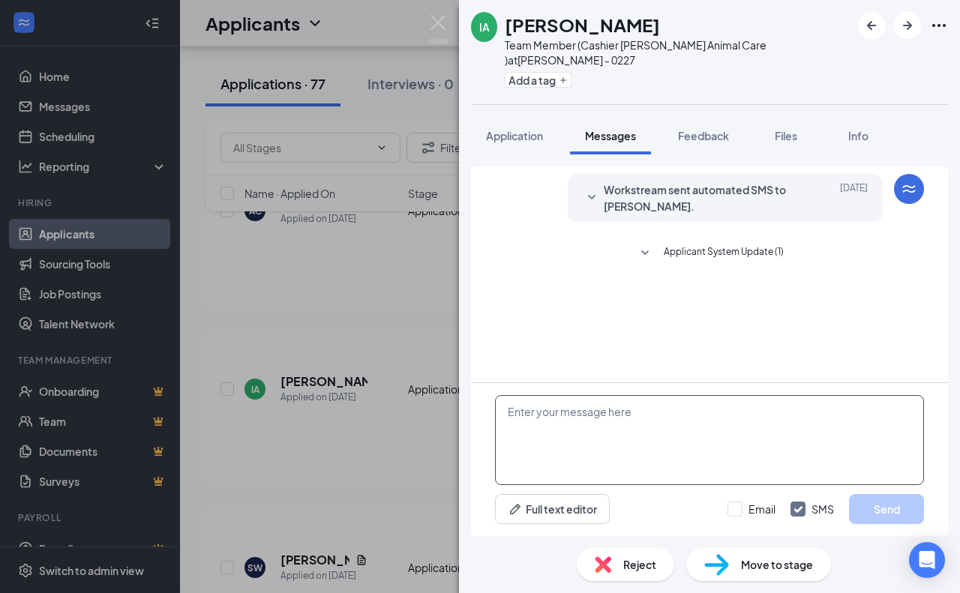
click at [582, 427] on textarea at bounding box center [709, 440] width 429 height 90
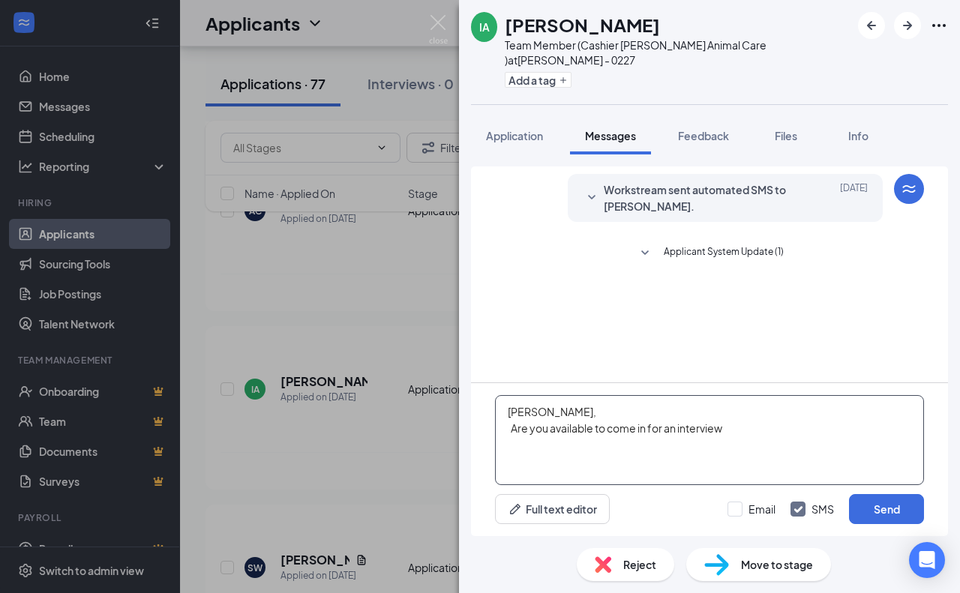
click at [521, 415] on textarea "[PERSON_NAME], Are you available to come in for an interview" at bounding box center [709, 440] width 429 height 90
click at [722, 430] on textarea "[PERSON_NAME], Are you available to come in for an interview" at bounding box center [709, 440] width 429 height 90
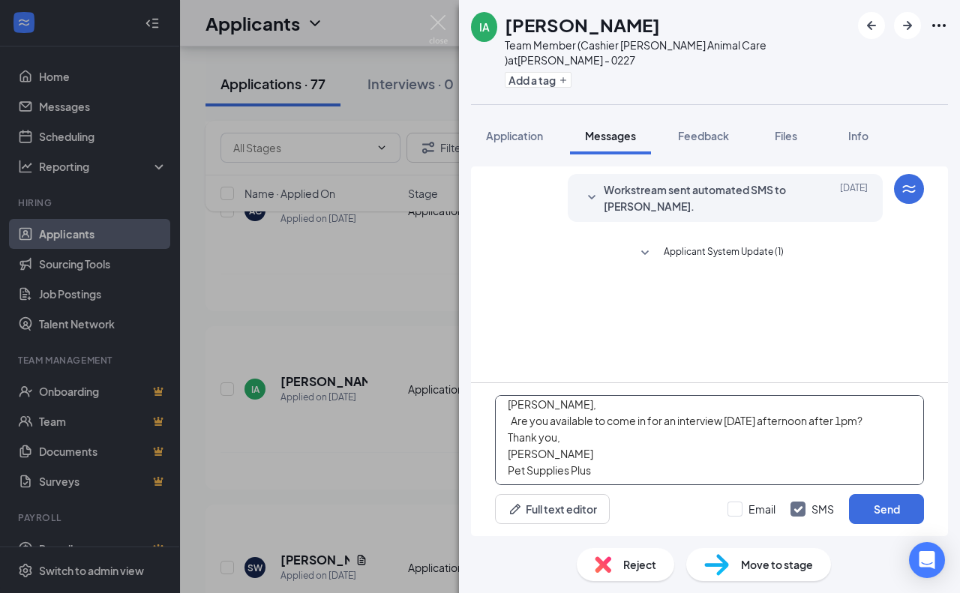
scroll to position [9, 0]
type textarea "[PERSON_NAME], Are you available to come in for an interview [DATE] afternoon a…"
click at [864, 515] on button "Send" at bounding box center [886, 509] width 75 height 30
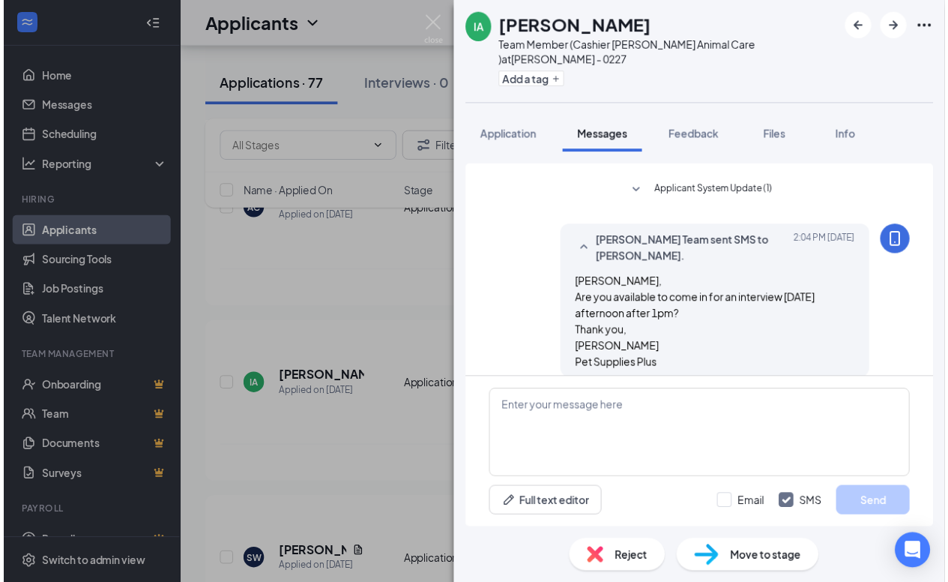
scroll to position [61, 0]
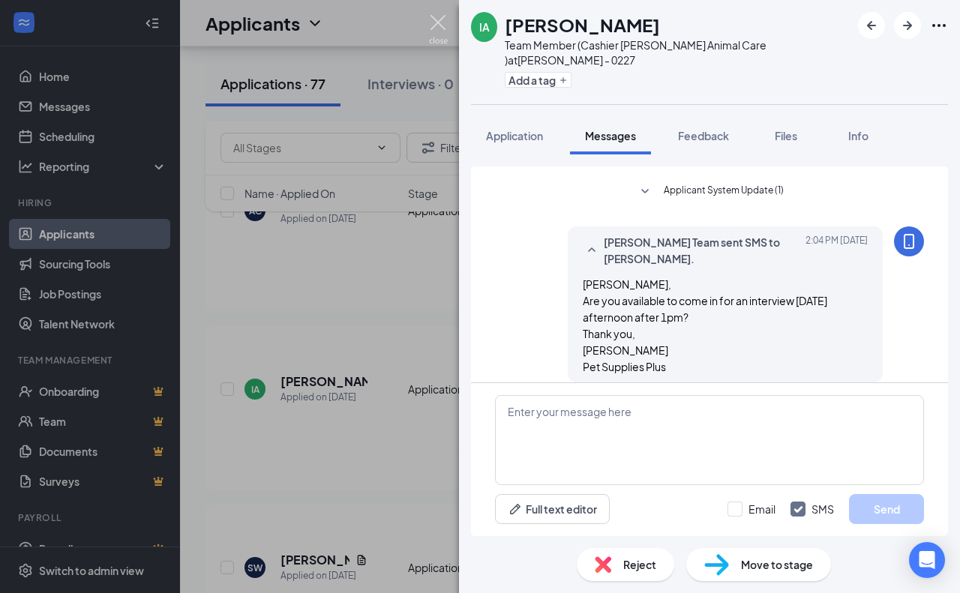
click at [442, 18] on img at bounding box center [438, 29] width 19 height 29
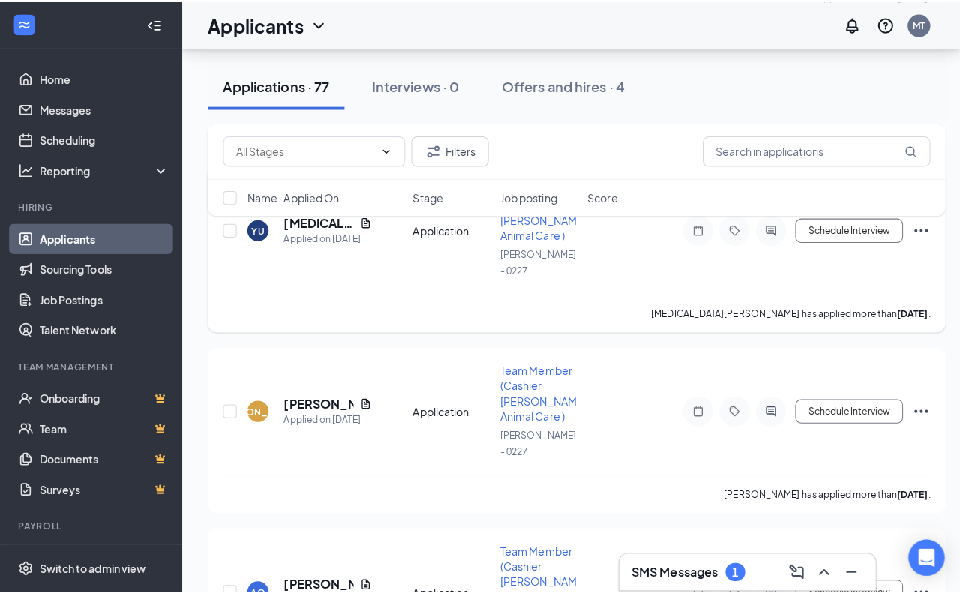
scroll to position [2624, 0]
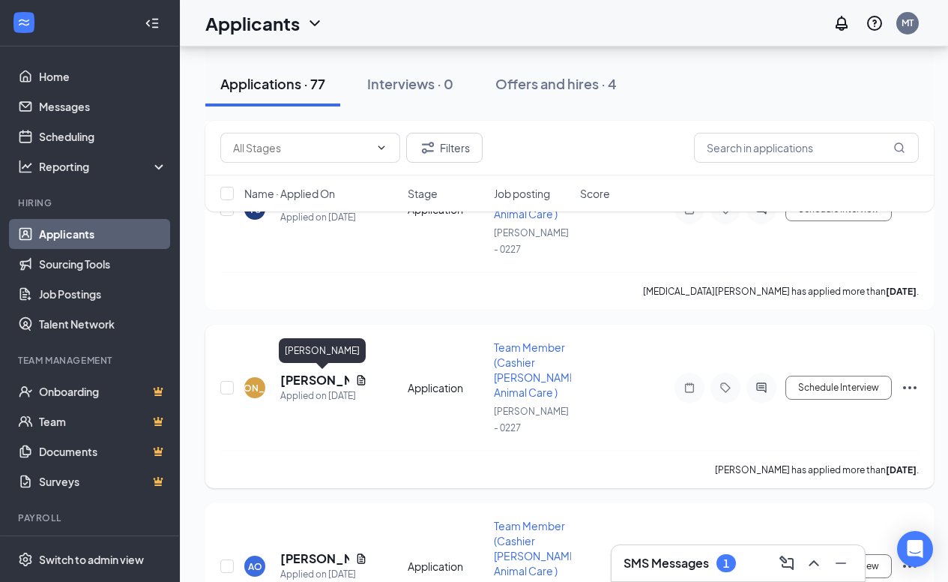
click at [323, 384] on h5 "[PERSON_NAME]" at bounding box center [314, 380] width 69 height 16
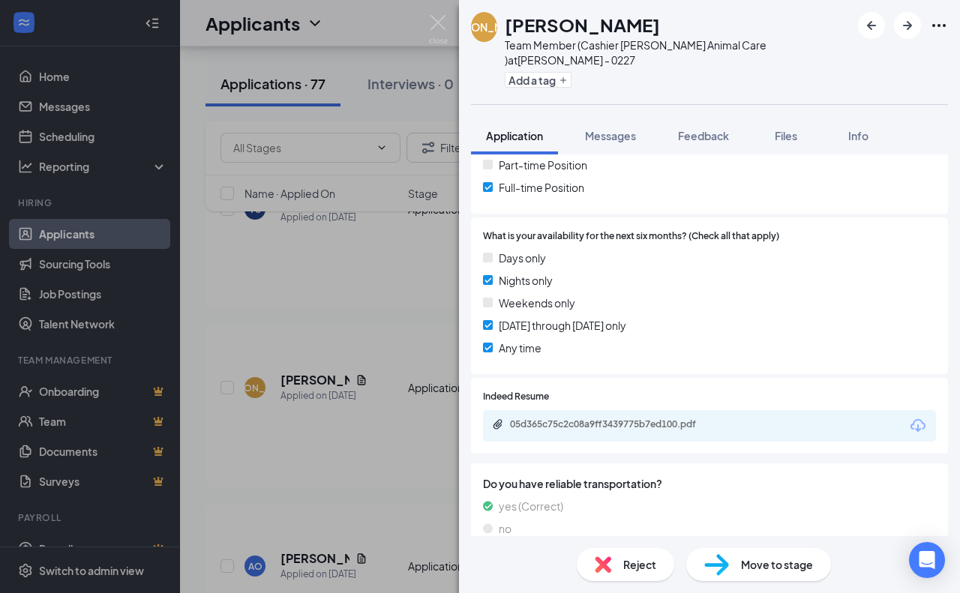
scroll to position [351, 0]
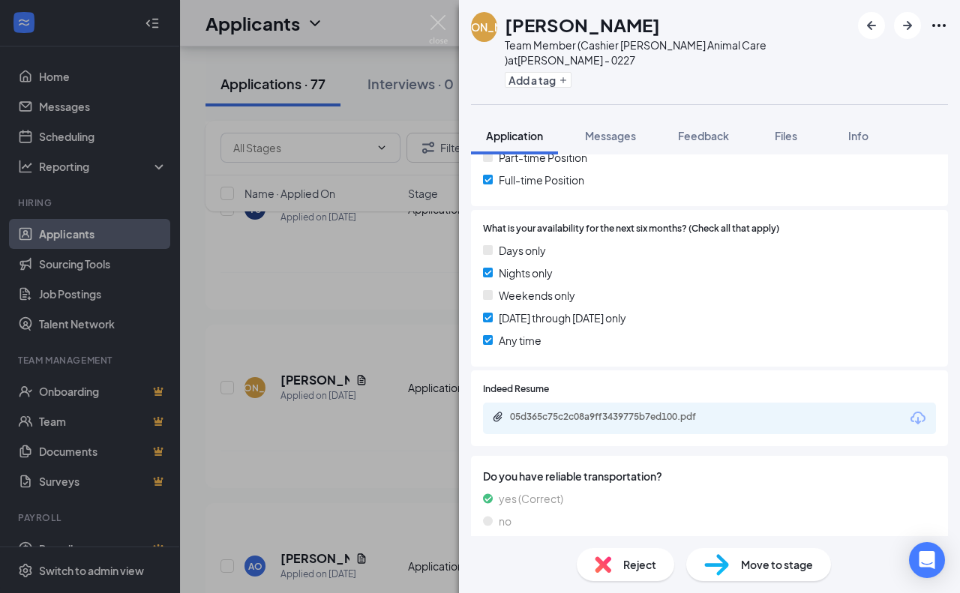
click at [909, 409] on icon "Download" at bounding box center [918, 418] width 18 height 18
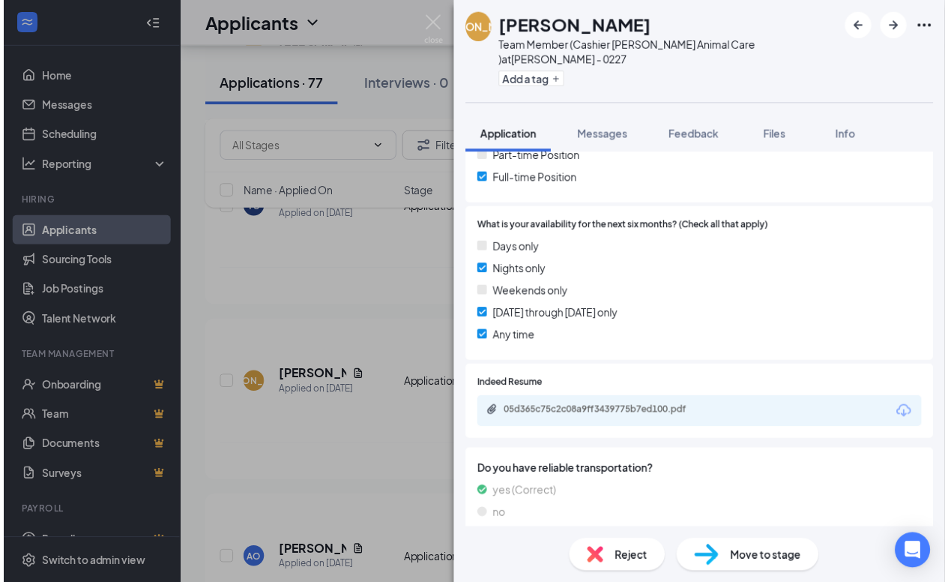
scroll to position [345, 0]
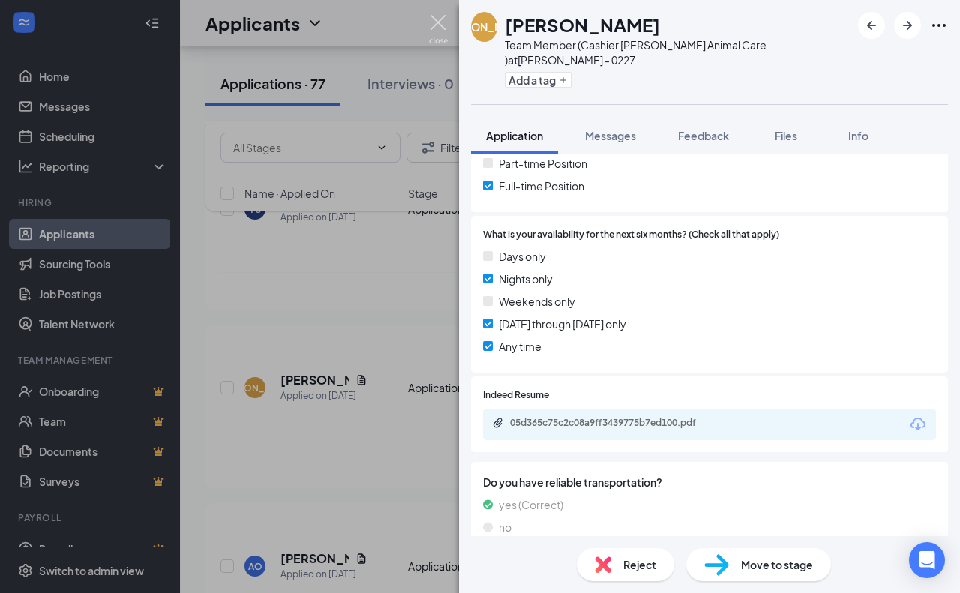
click at [435, 30] on img at bounding box center [438, 29] width 19 height 29
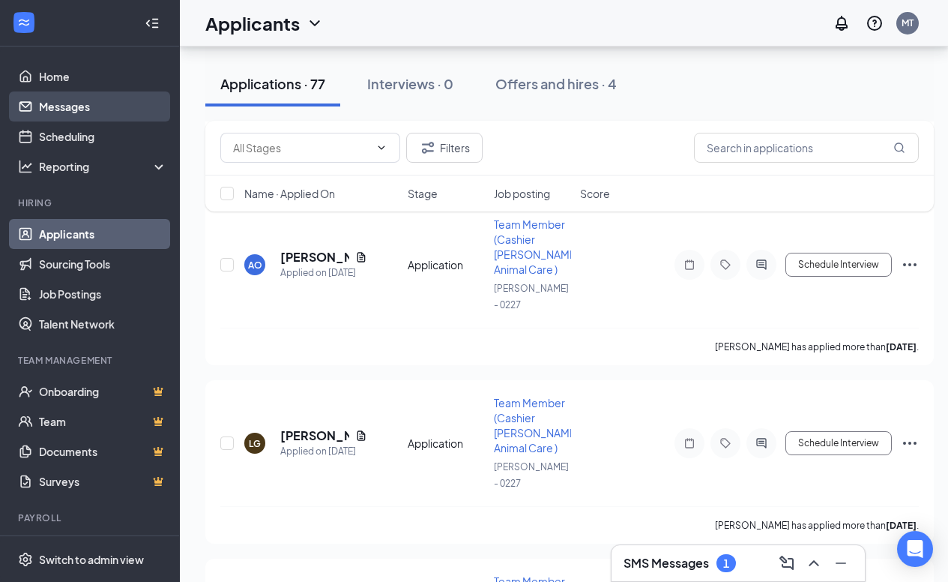
scroll to position [2924, 0]
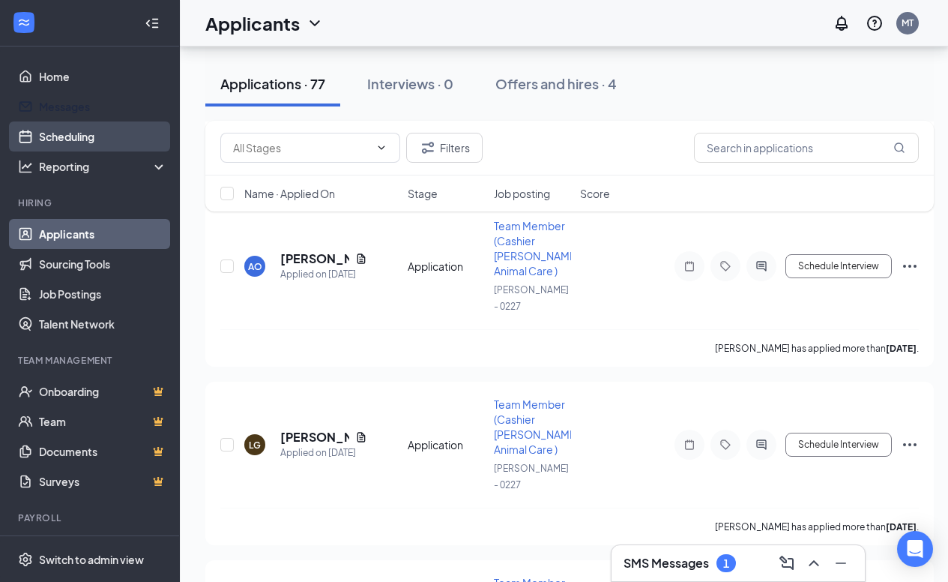
drag, startPoint x: 58, startPoint y: 105, endPoint x: 75, endPoint y: 143, distance: 41.6
click at [58, 105] on link "Messages" at bounding box center [103, 106] width 128 height 30
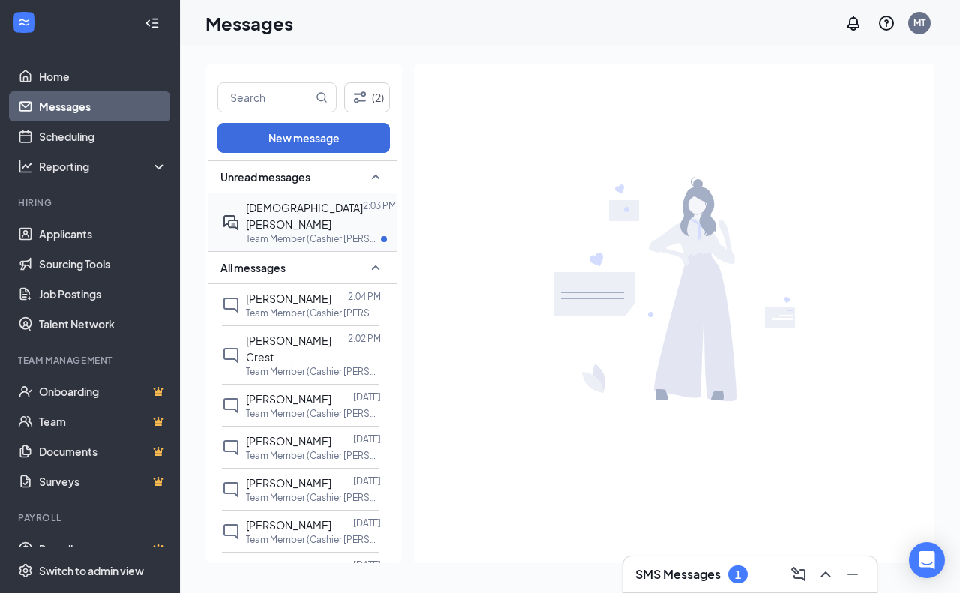
click at [363, 208] on div at bounding box center [363, 215] width 0 height 33
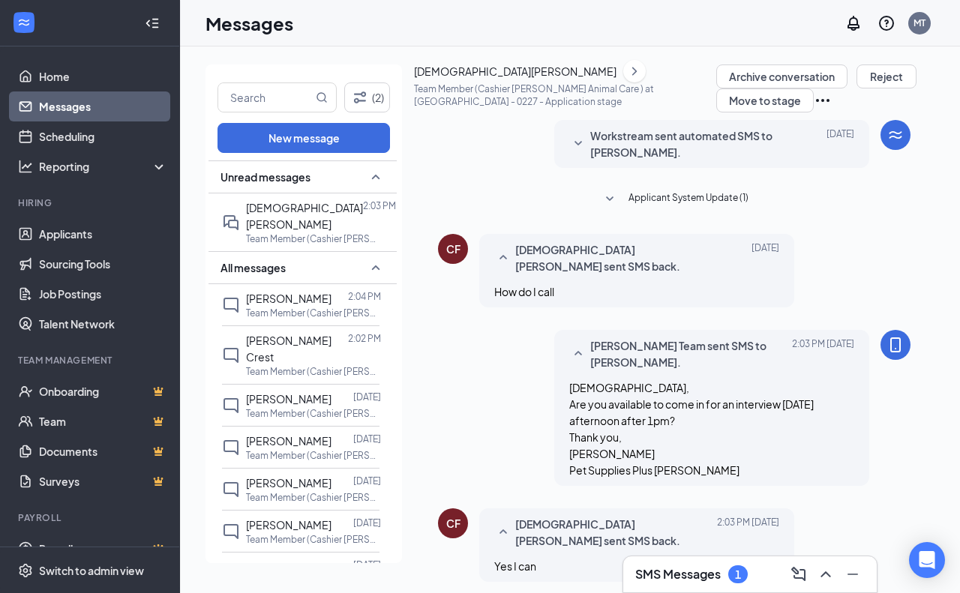
scroll to position [188, 0]
drag, startPoint x: 550, startPoint y: 448, endPoint x: 562, endPoint y: 440, distance: 14.8
type textarea "Ok sounds good please come at 1:30pm See you then!"
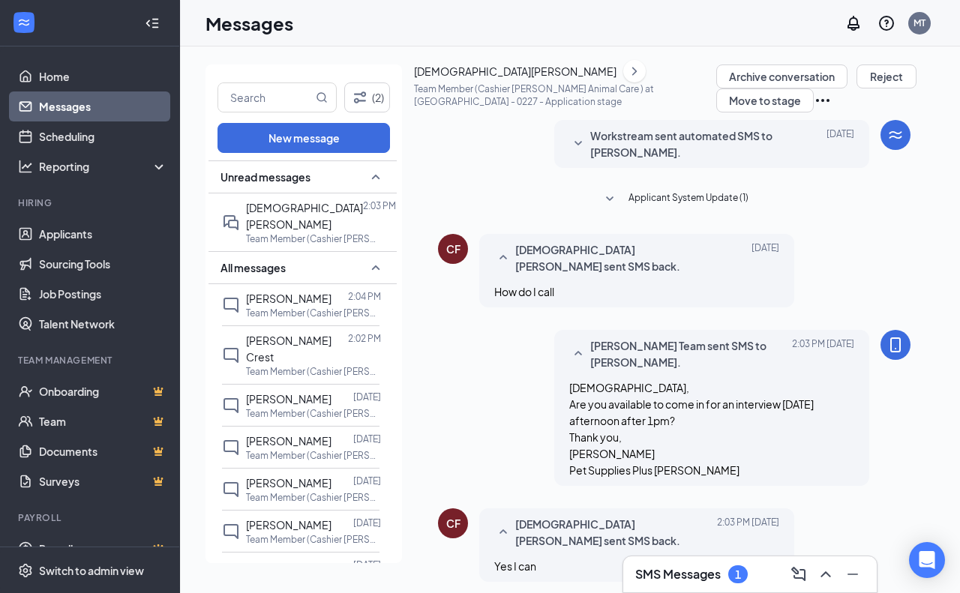
scroll to position [284, 0]
drag, startPoint x: 744, startPoint y: 567, endPoint x: 737, endPoint y: 573, distance: 9.6
click at [744, 569] on div "1" at bounding box center [737, 574] width 19 height 18
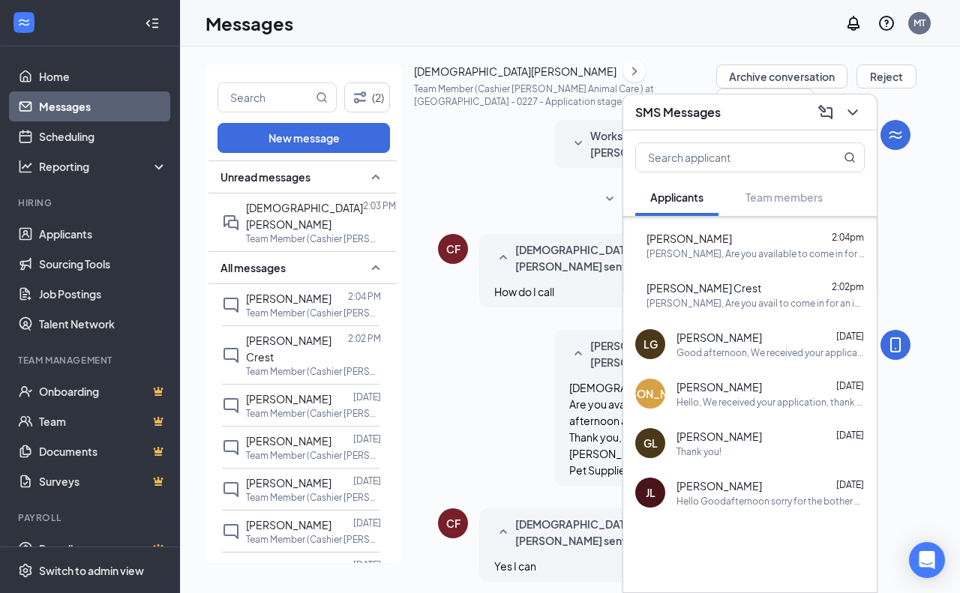
scroll to position [0, 0]
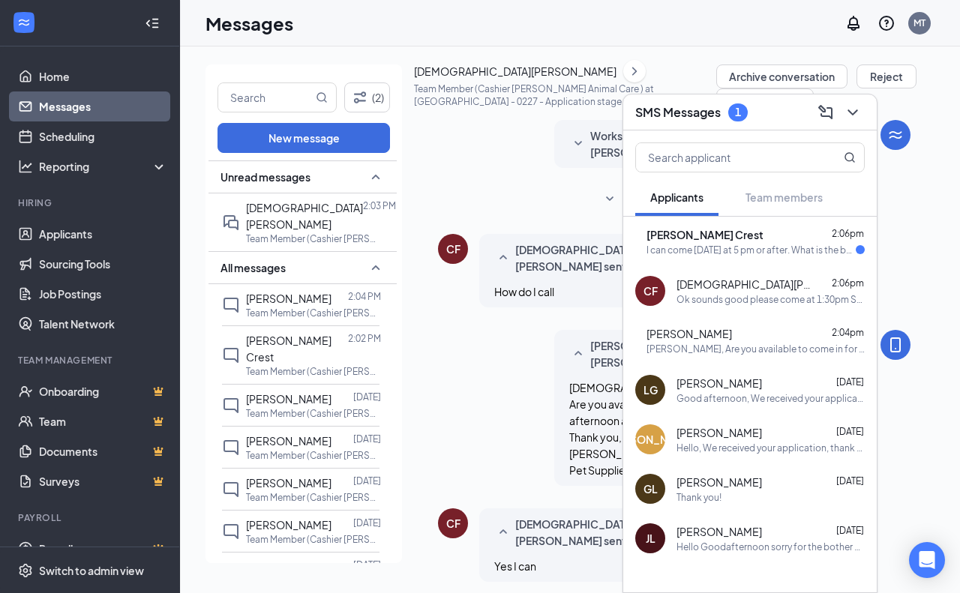
click at [814, 239] on div "[PERSON_NAME] Crest 2:06pm" at bounding box center [755, 234] width 218 height 15
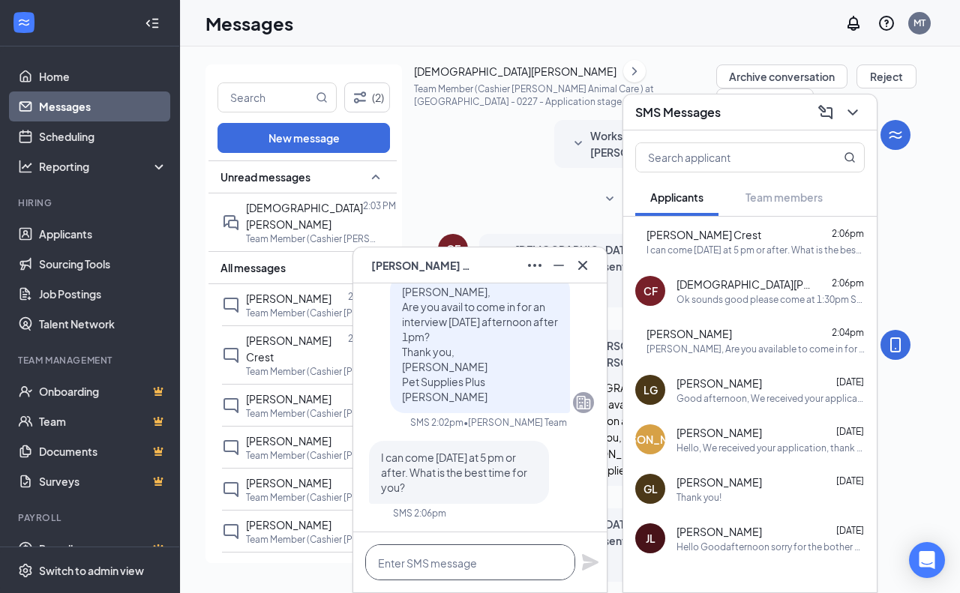
click at [514, 567] on textarea at bounding box center [470, 562] width 210 height 36
type textarea "I"
type textarea "i"
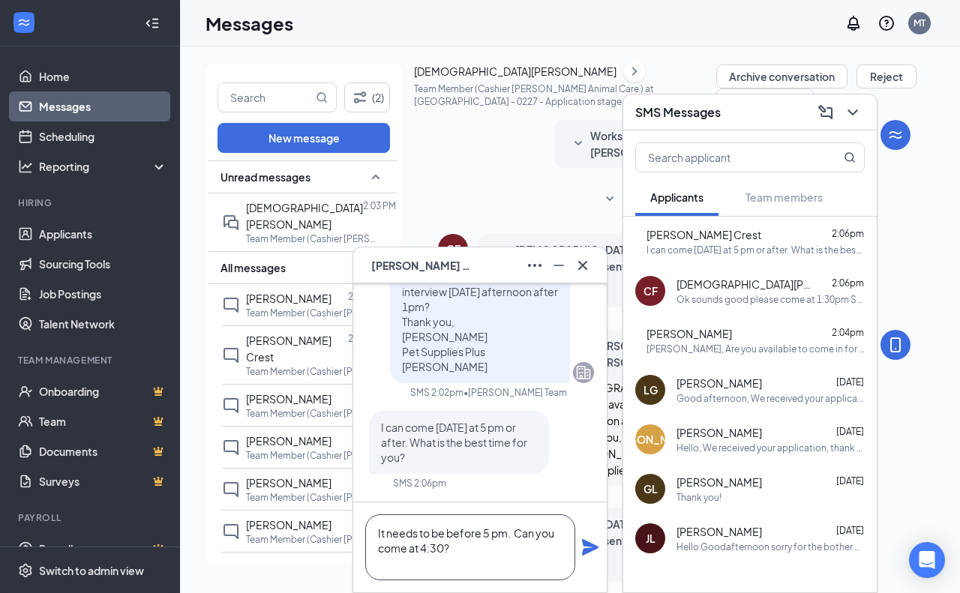
type textarea "It needs to be before 5 pm. Can you come at 4:30?"
click at [587, 553] on icon "Plane" at bounding box center [590, 547] width 16 height 16
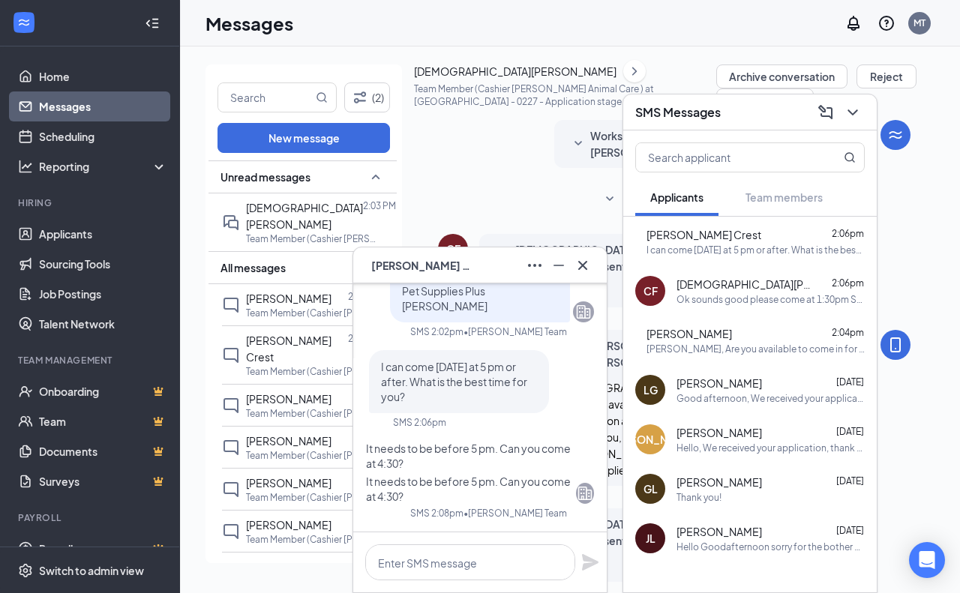
drag, startPoint x: 478, startPoint y: 492, endPoint x: 400, endPoint y: 310, distance: 197.8
click at [400, 310] on div "[PERSON_NAME], Are you avail to come in for an interview [DATE] afternoon after…" at bounding box center [480, 357] width 228 height 347
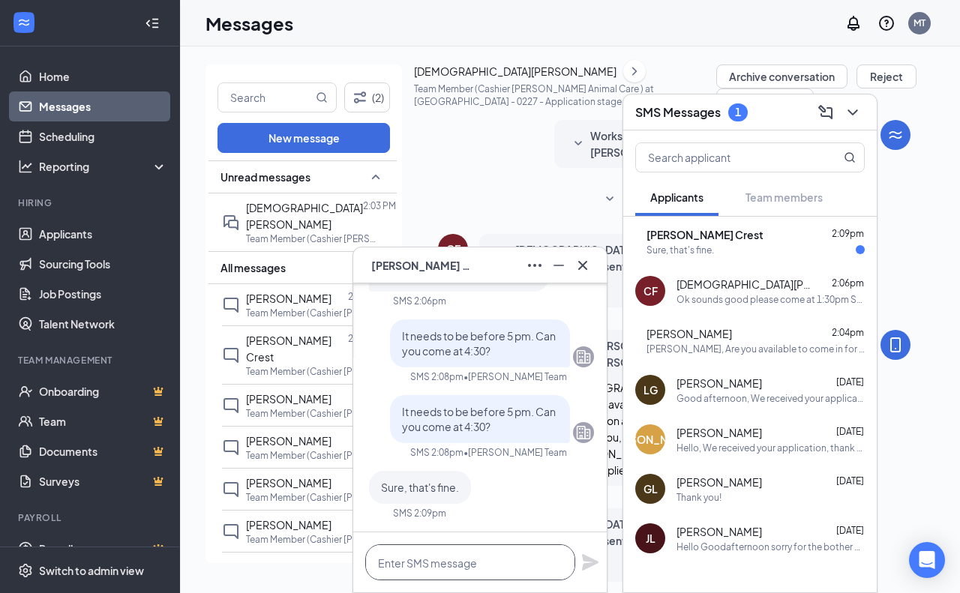
click at [458, 566] on textarea at bounding box center [470, 562] width 210 height 36
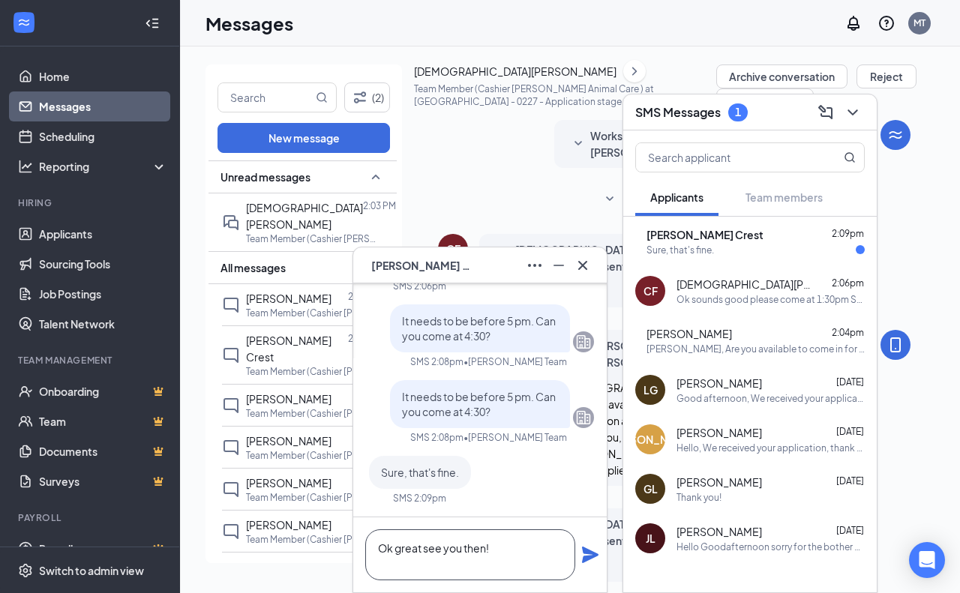
type textarea "Ok great see you then!"
click at [513, 175] on div "Workstream sent automated SMS to [PERSON_NAME]. [DATE] Hi [PERSON_NAME], thank …" at bounding box center [674, 147] width 472 height 55
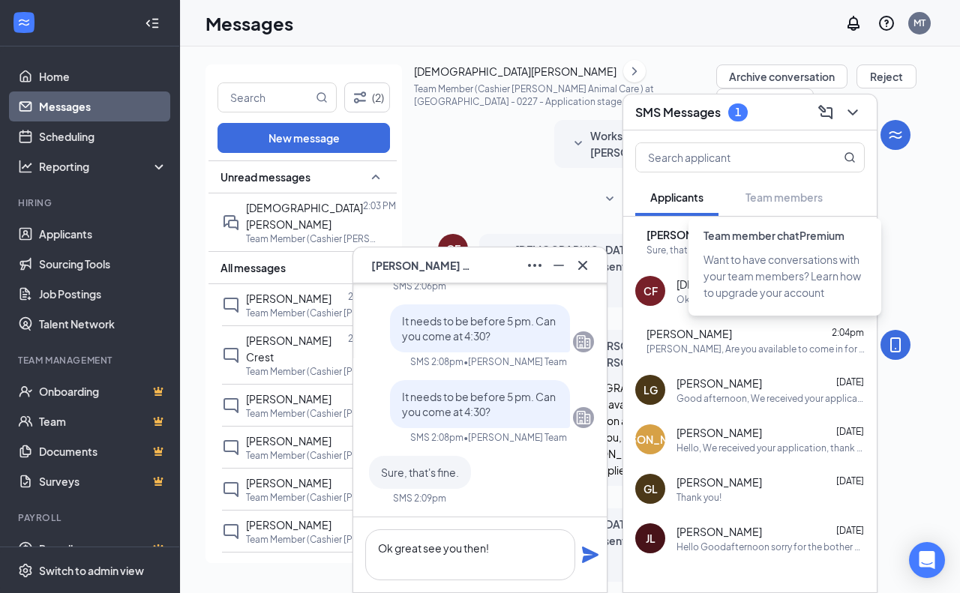
click at [763, 235] on span "Team member chat Premium" at bounding box center [773, 235] width 141 height 13
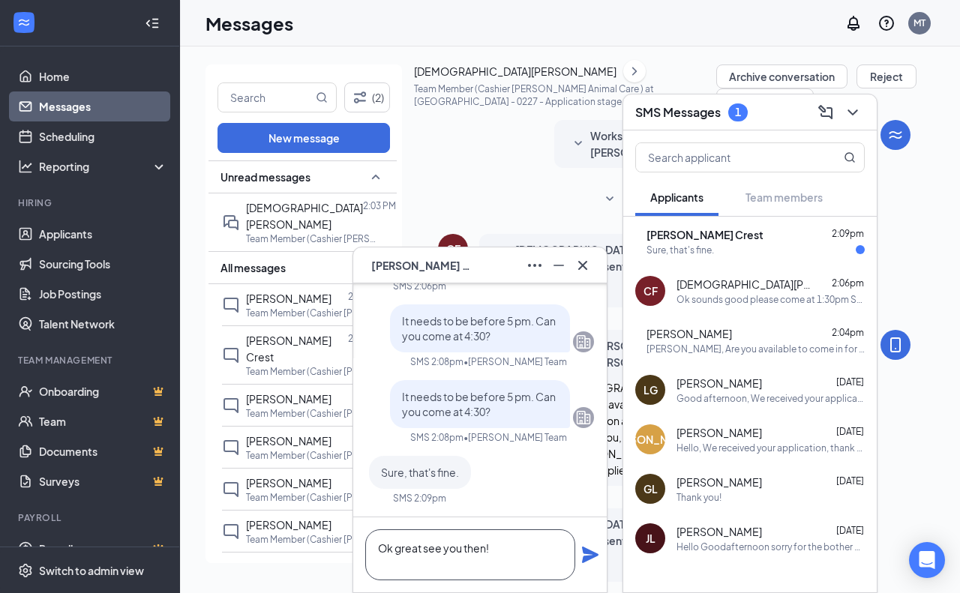
click at [525, 556] on textarea "Ok great see you then!" at bounding box center [470, 554] width 210 height 51
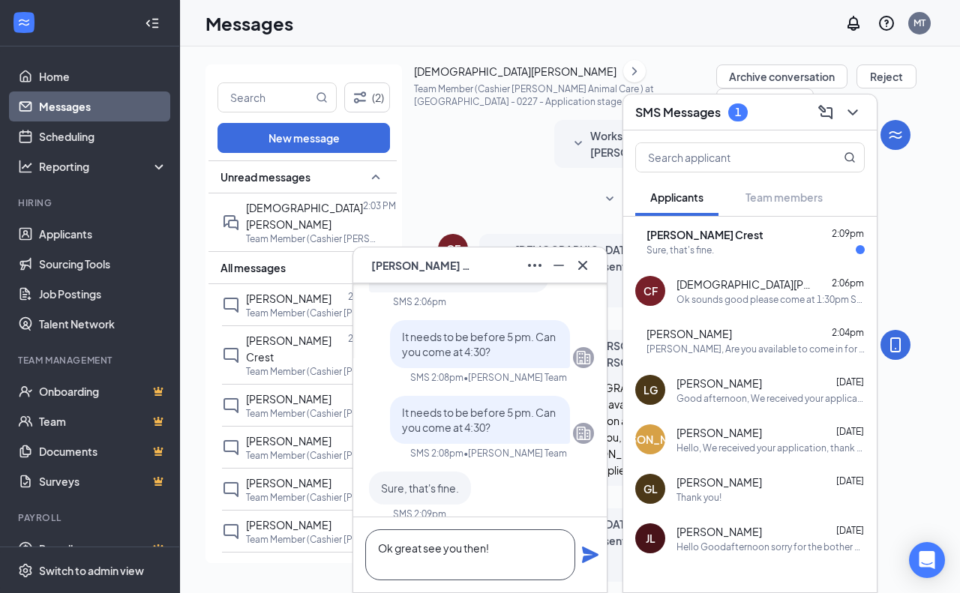
scroll to position [0, 0]
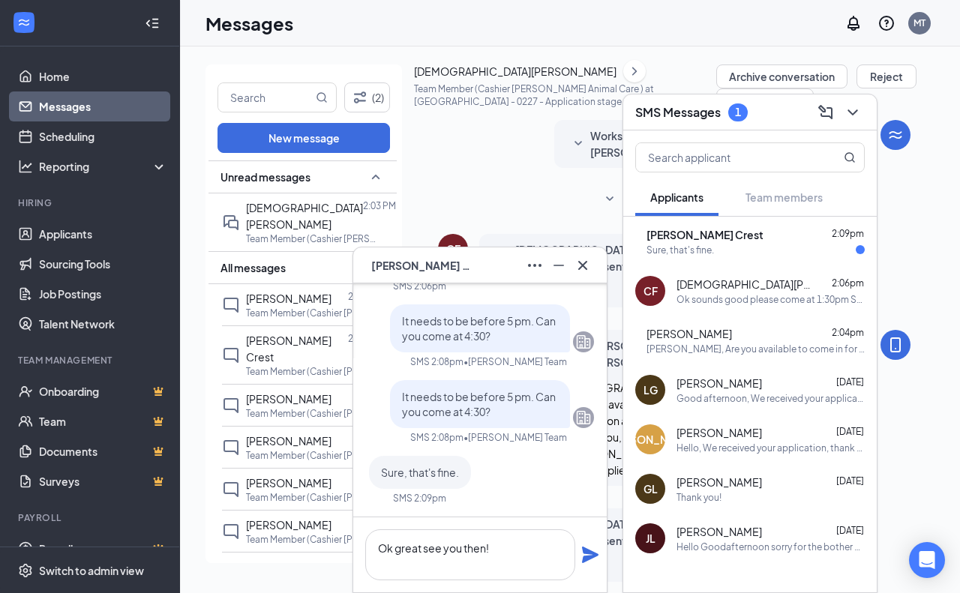
click at [775, 232] on div "[PERSON_NAME] Crest 2:09pm" at bounding box center [755, 234] width 218 height 15
click at [582, 266] on icon "Cross" at bounding box center [582, 265] width 18 height 18
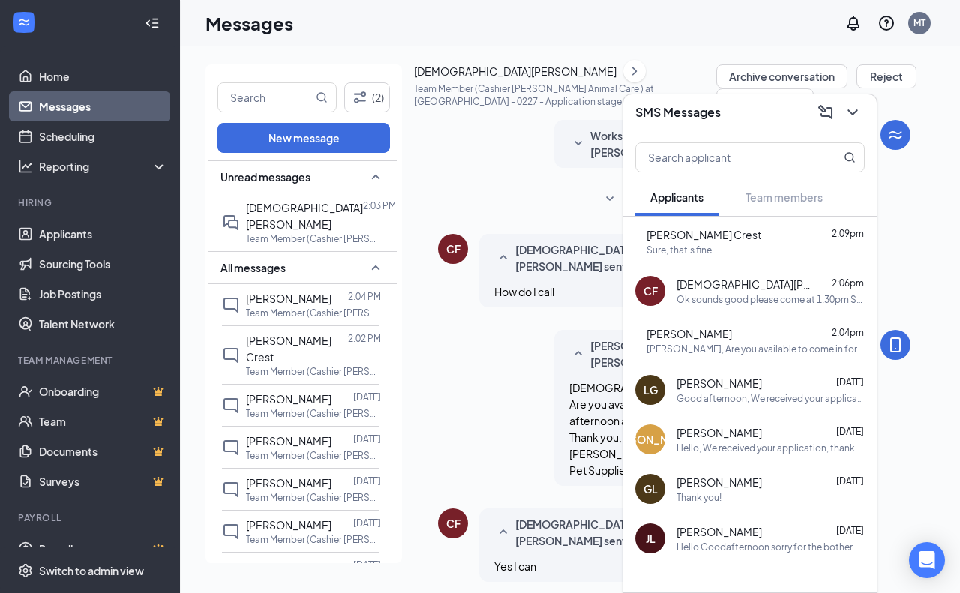
scroll to position [284, 0]
click at [698, 238] on span "[PERSON_NAME] Crest" at bounding box center [703, 234] width 115 height 15
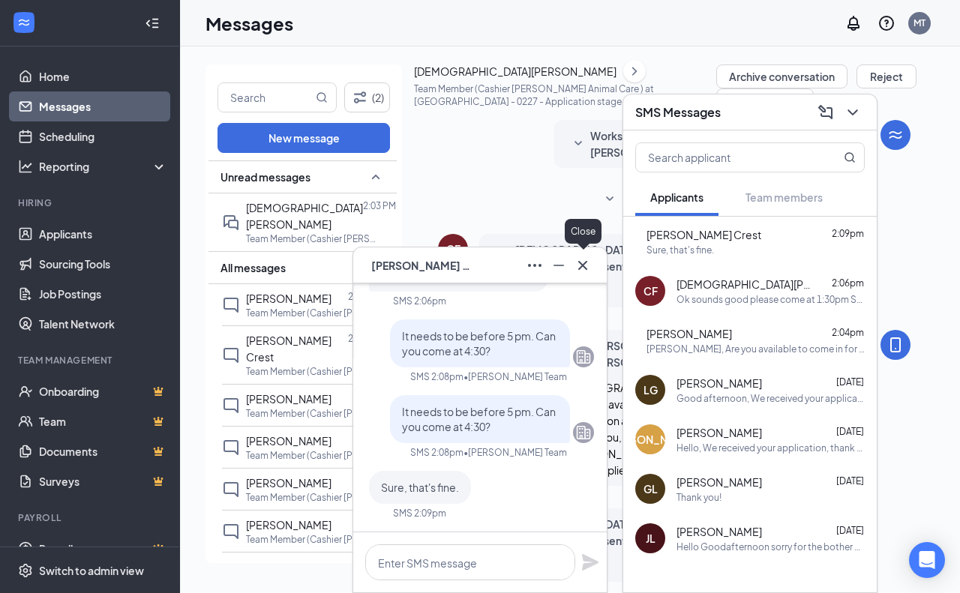
click at [591, 262] on icon "Cross" at bounding box center [582, 265] width 18 height 18
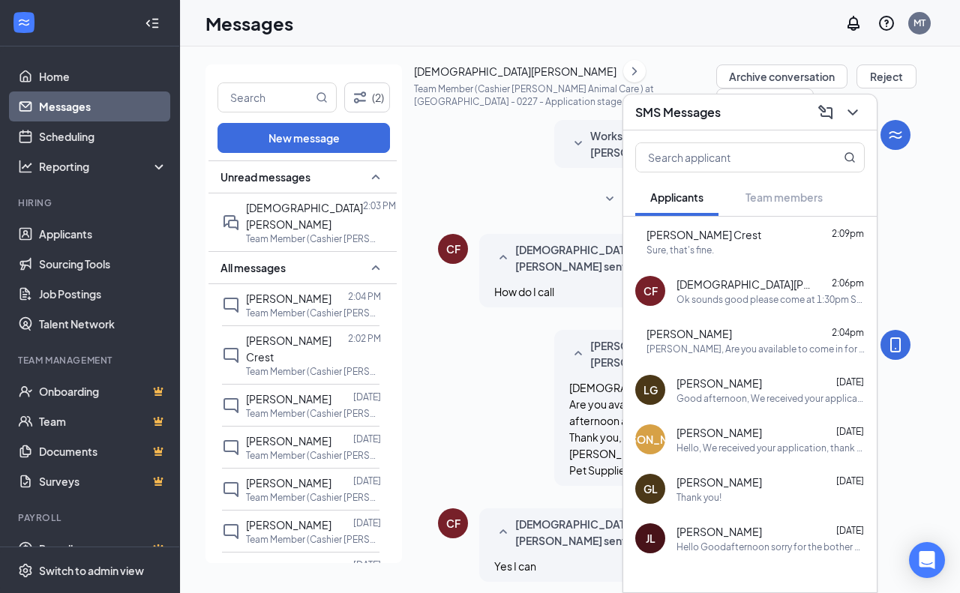
click at [475, 330] on div "[PERSON_NAME] Team sent SMS to [PERSON_NAME]. [DATE] 2:03 PM [PERSON_NAME], Are…" at bounding box center [674, 411] width 472 height 163
click at [864, 110] on div "SMS Messages" at bounding box center [749, 112] width 253 height 36
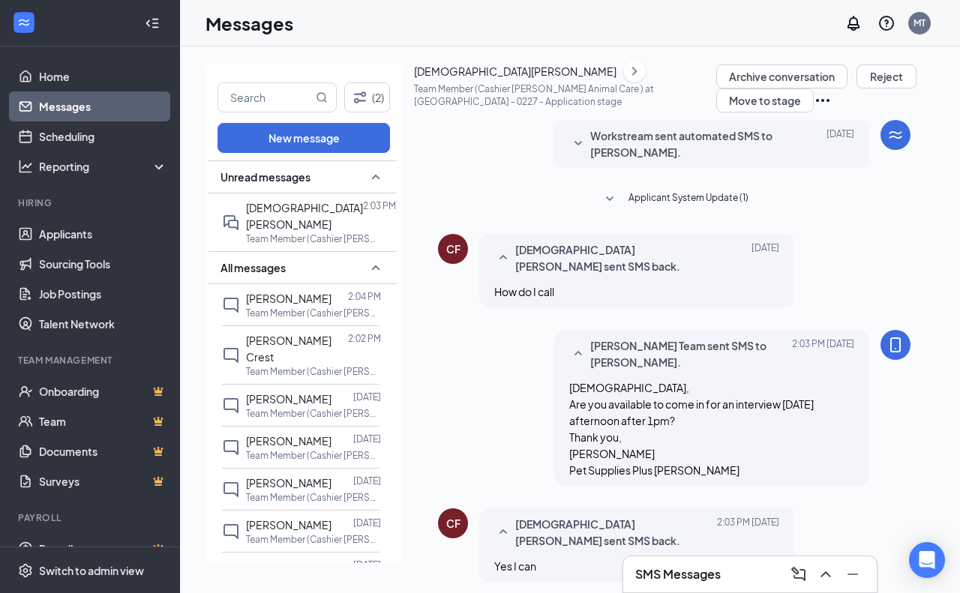
scroll to position [0, 0]
click at [313, 365] on p "Team Member (Cashier [PERSON_NAME] Animal Care ) at [GEOGRAPHIC_DATA] - 0227" at bounding box center [313, 371] width 135 height 13
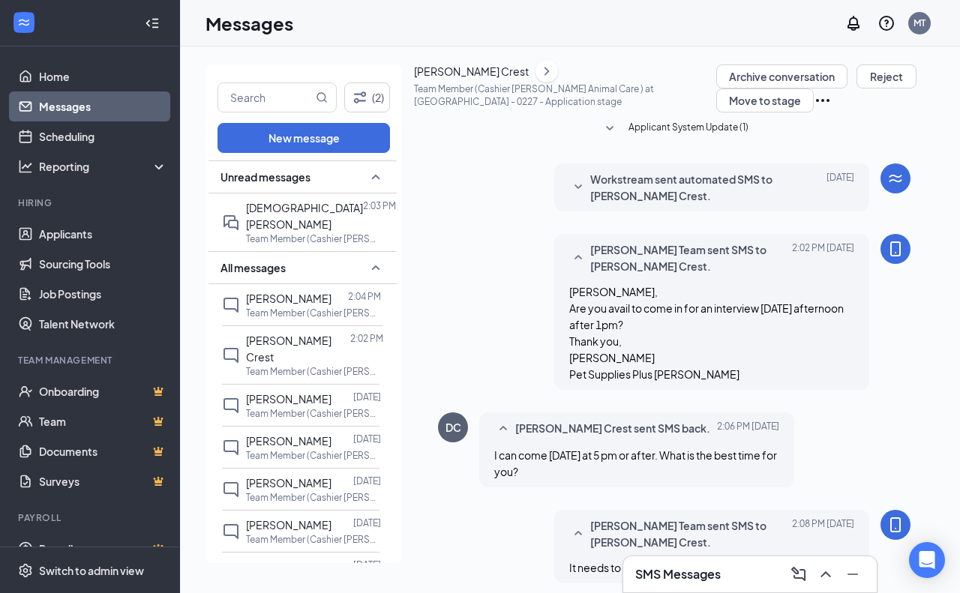
scroll to position [301, 0]
type textarea "Ok great see you then!"
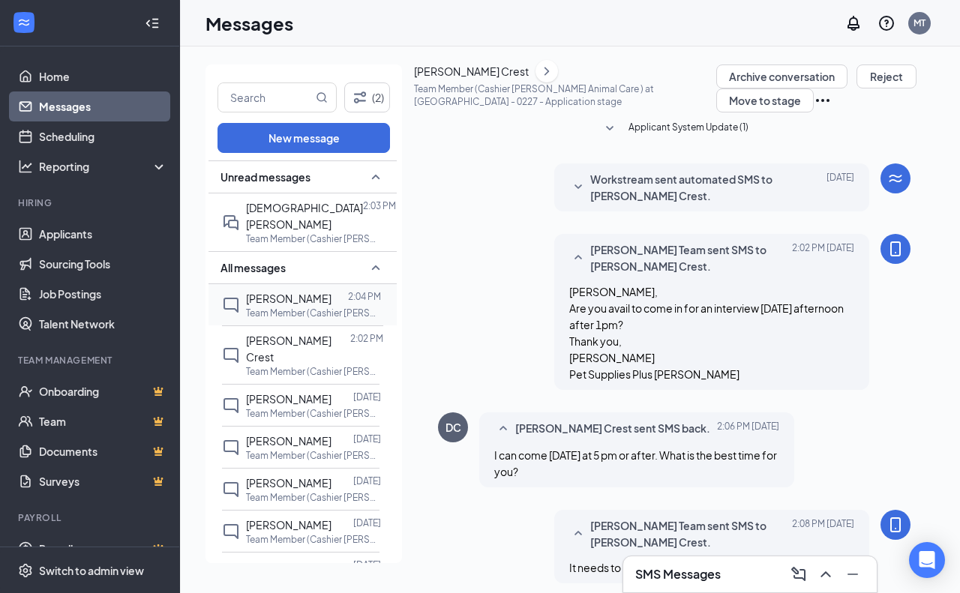
click at [304, 292] on span "[PERSON_NAME]" at bounding box center [288, 298] width 85 height 13
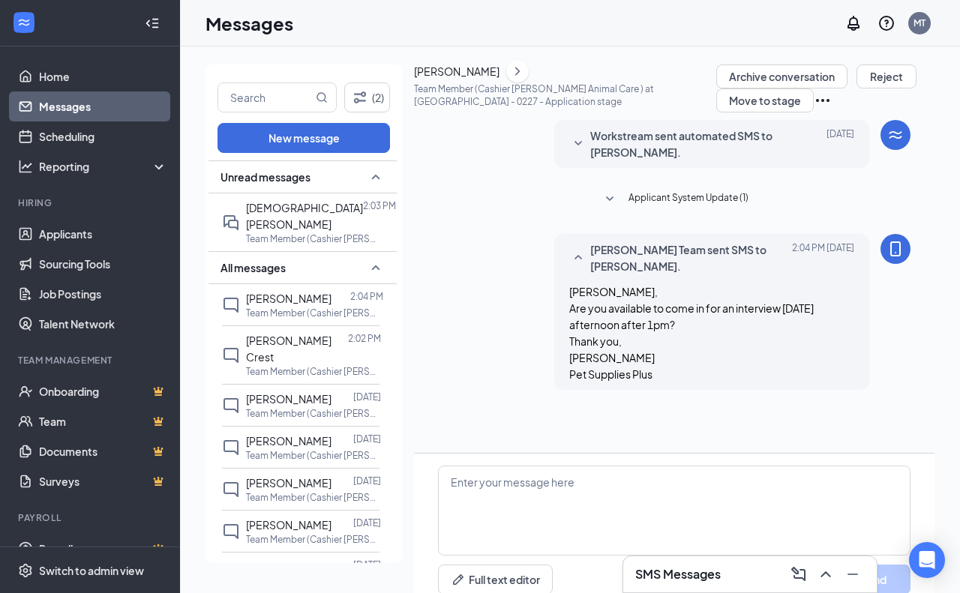
scroll to position [26, 0]
click at [252, 214] on div "[DEMOGRAPHIC_DATA][PERSON_NAME]" at bounding box center [304, 215] width 117 height 33
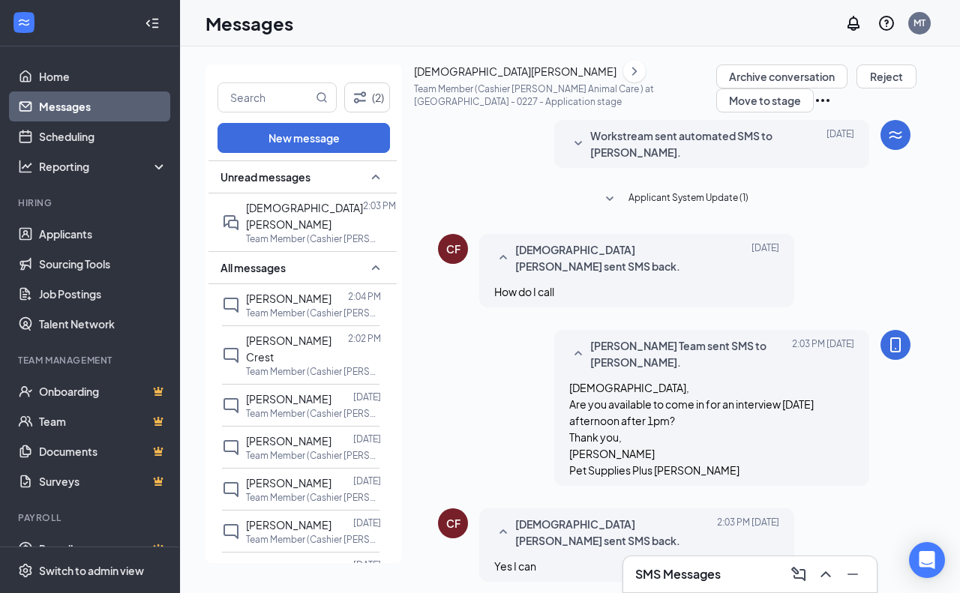
scroll to position [284, 0]
click at [742, 585] on div "SMS Messages 2" at bounding box center [749, 574] width 229 height 24
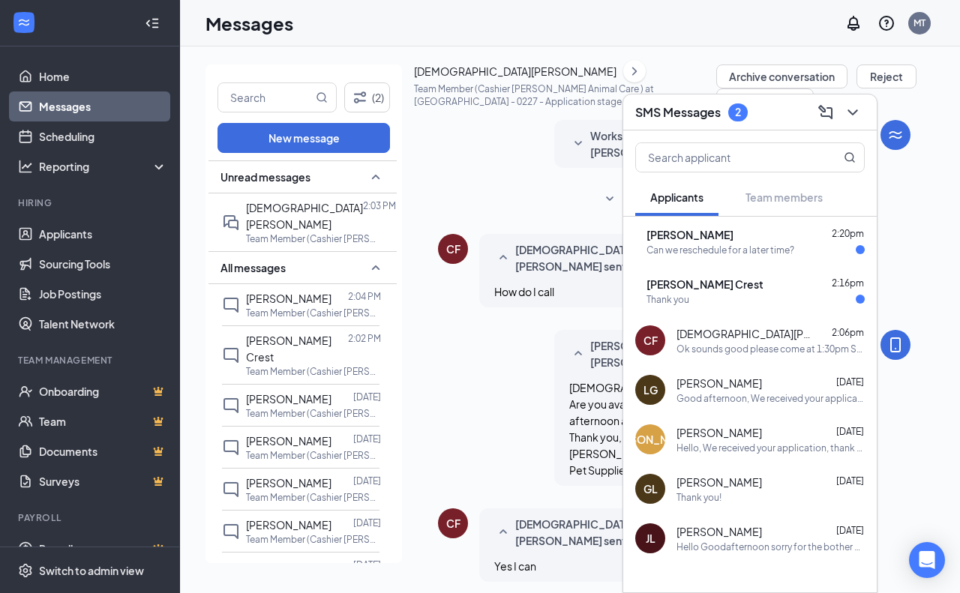
click at [752, 295] on div "Thank you" at bounding box center [755, 299] width 218 height 13
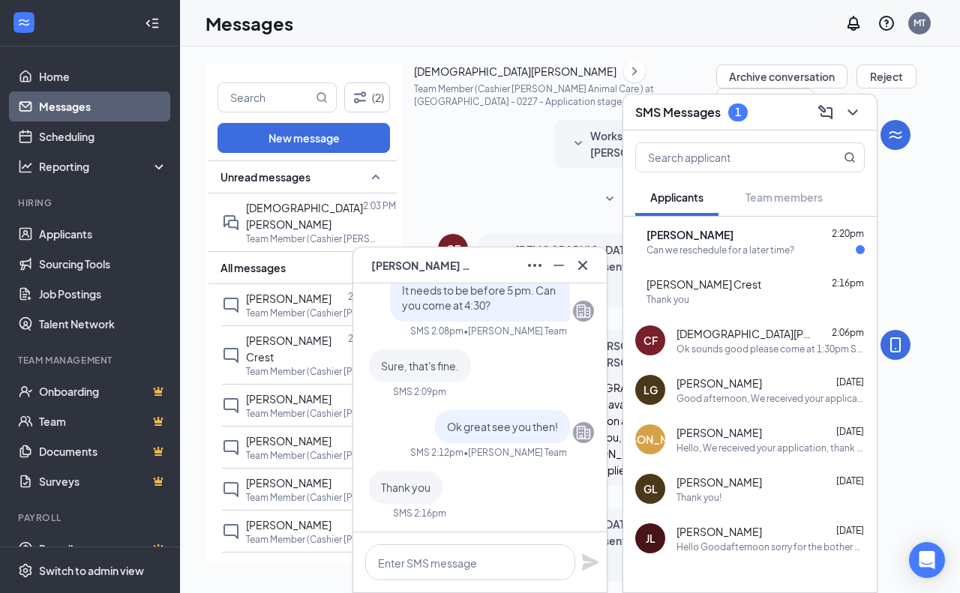
click at [744, 277] on span "[PERSON_NAME] Crest" at bounding box center [703, 284] width 115 height 15
click at [730, 250] on div "Can we reschedule for a later time?" at bounding box center [720, 250] width 148 height 13
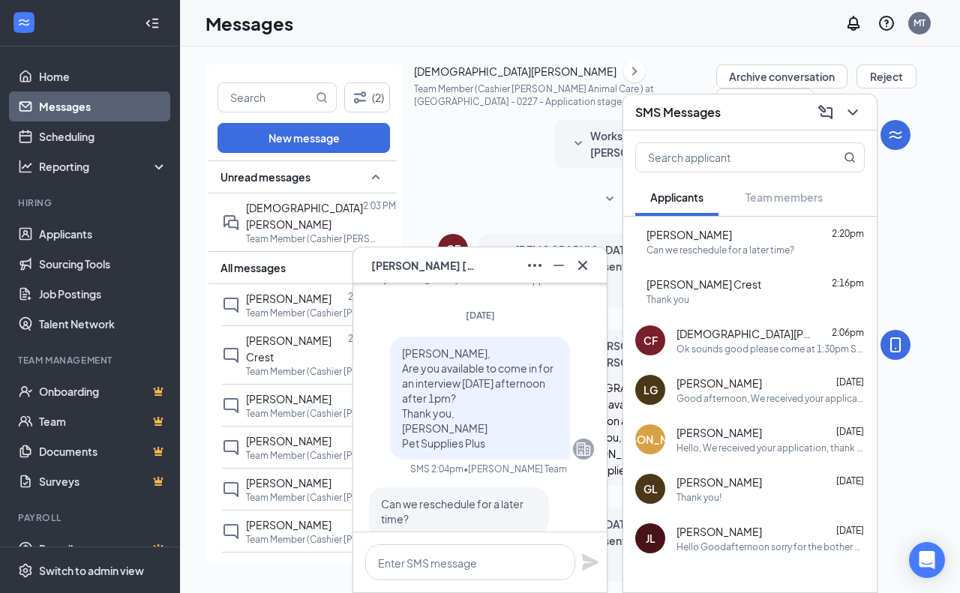
scroll to position [0, 0]
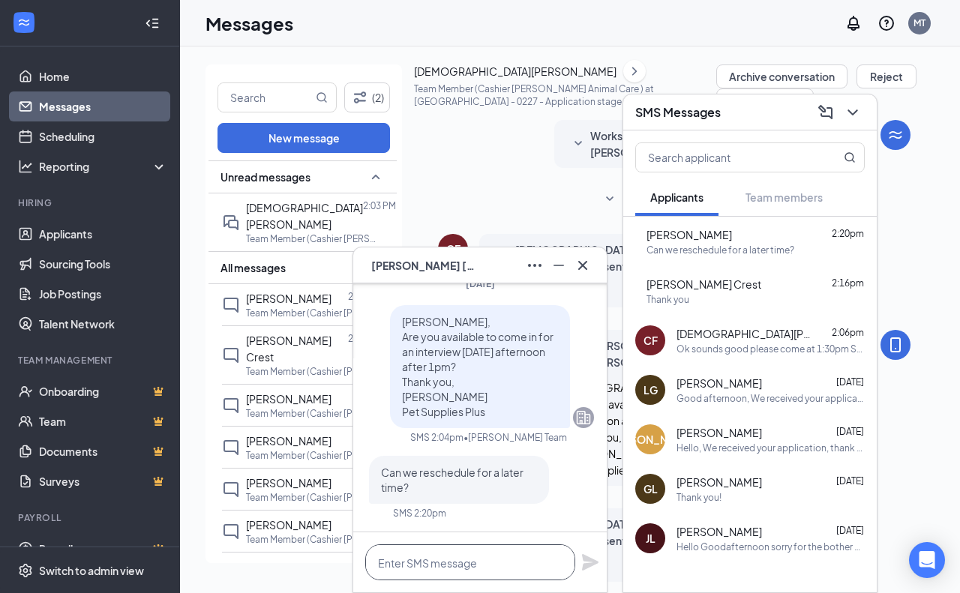
click at [512, 575] on textarea at bounding box center [470, 562] width 210 height 36
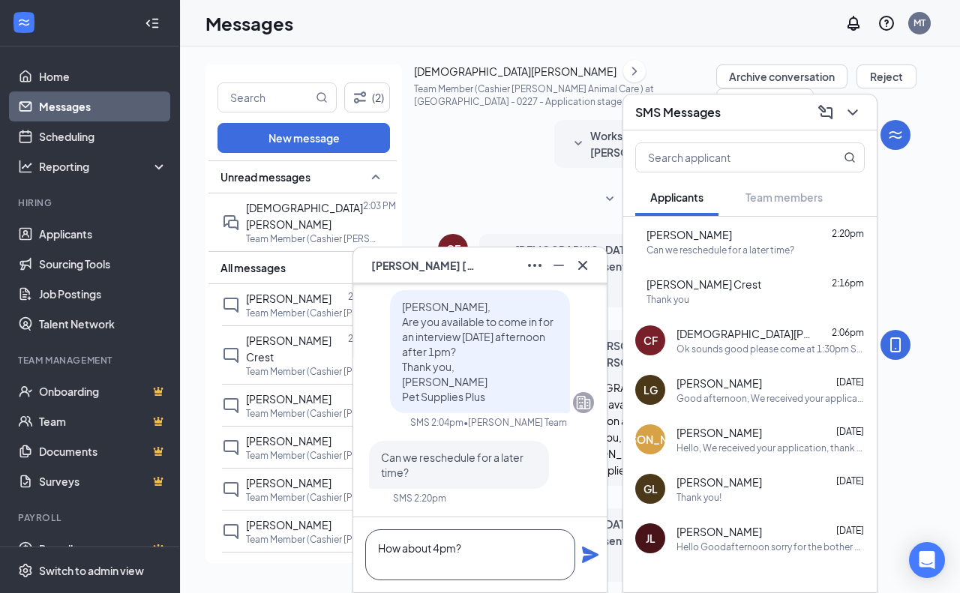
type textarea "How about 4pm?"
click at [584, 554] on icon "Plane" at bounding box center [590, 555] width 18 height 18
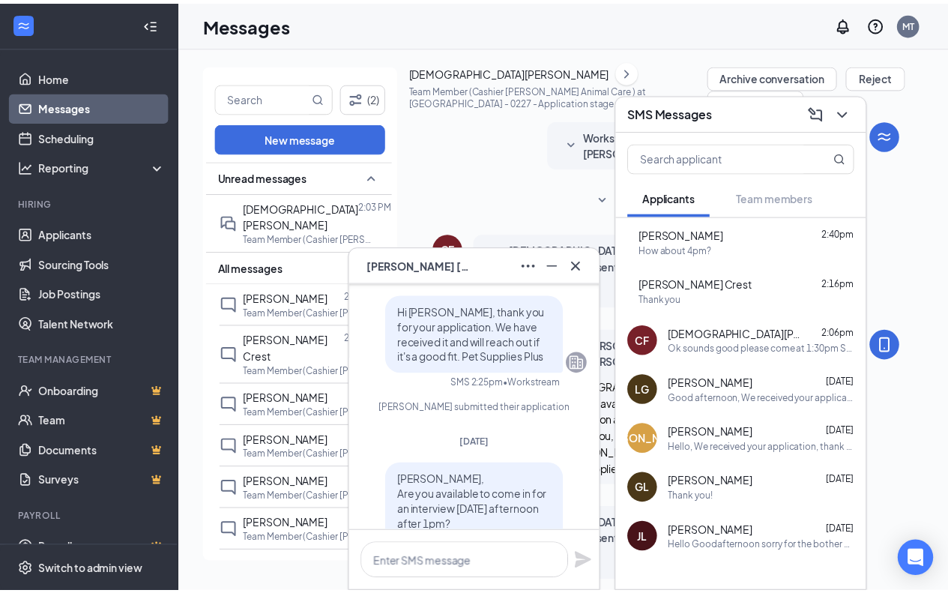
scroll to position [-225, 0]
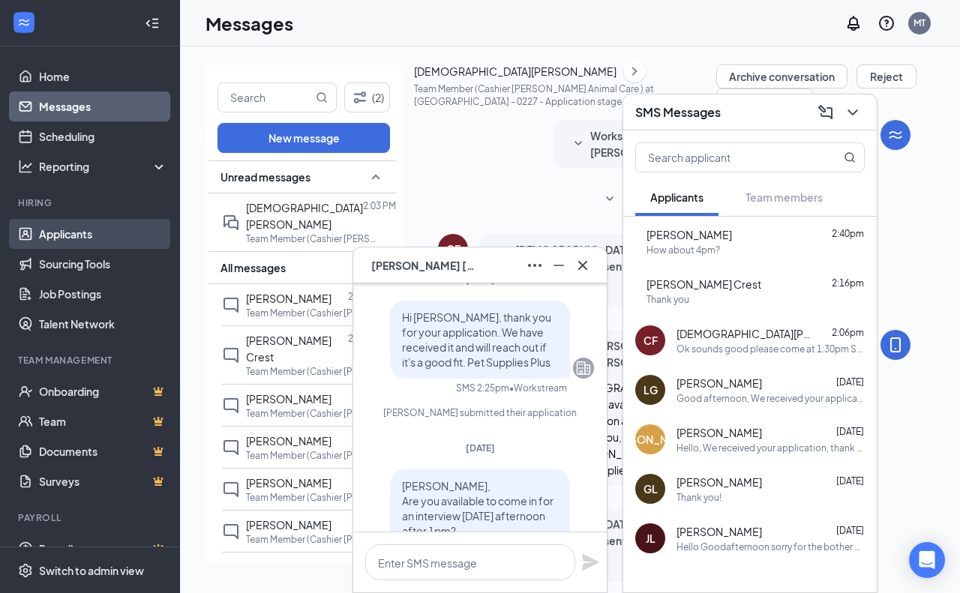
click at [91, 225] on link "Applicants" at bounding box center [103, 234] width 128 height 30
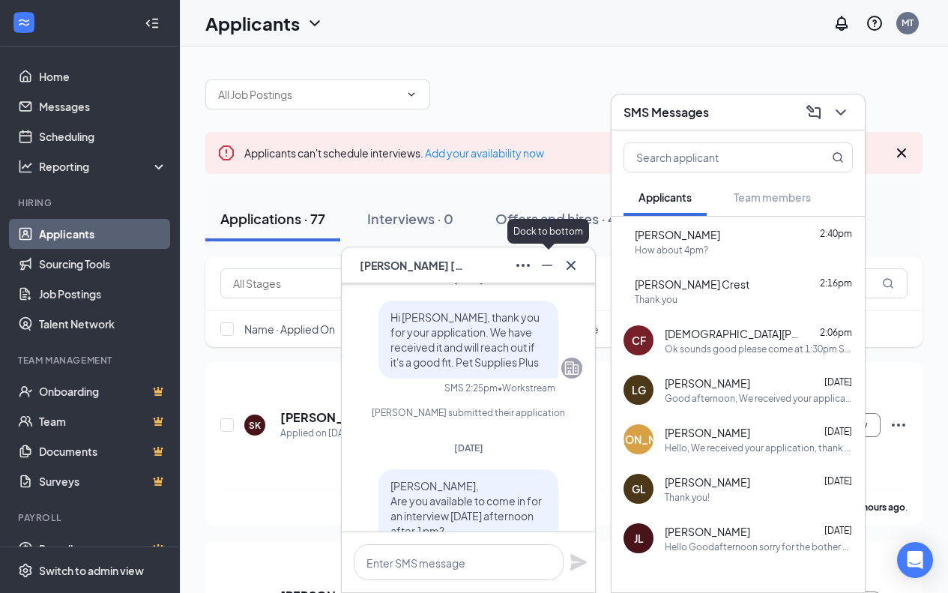
click at [553, 262] on icon "Minimize" at bounding box center [547, 265] width 18 height 18
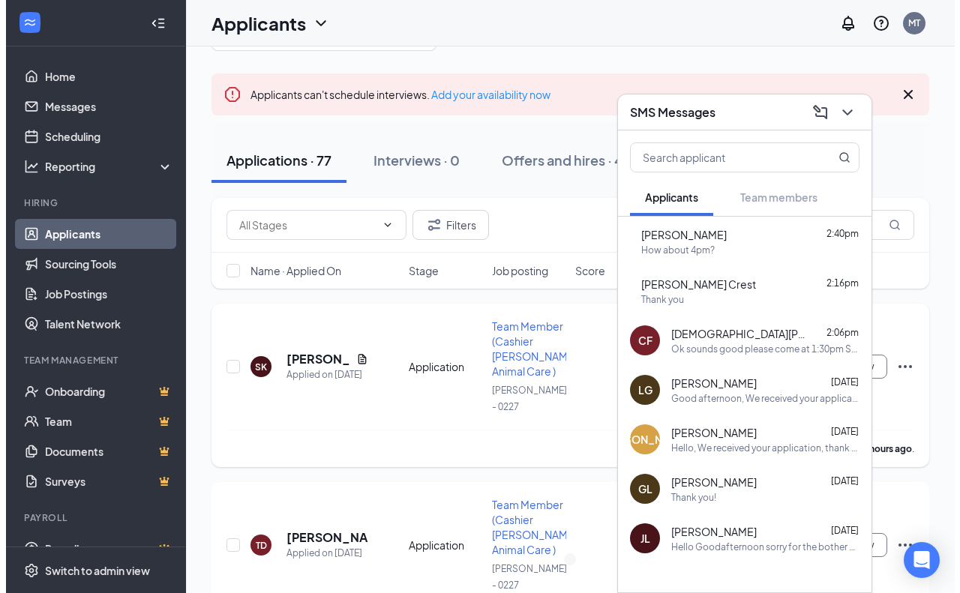
scroll to position [150, 0]
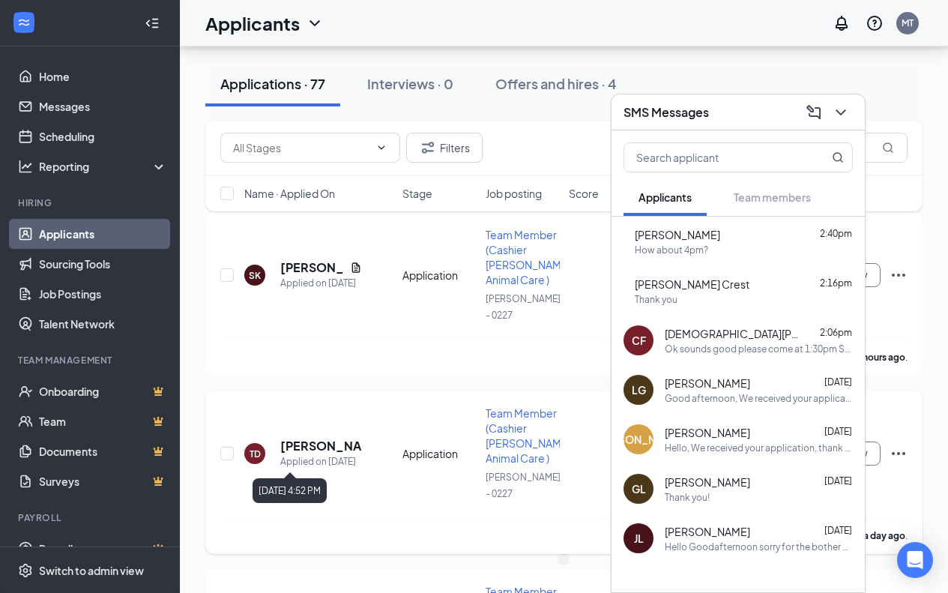
click at [347, 466] on div "Applied on [DATE]" at bounding box center [321, 461] width 82 height 15
click at [298, 449] on h5 "[PERSON_NAME]" at bounding box center [321, 446] width 82 height 16
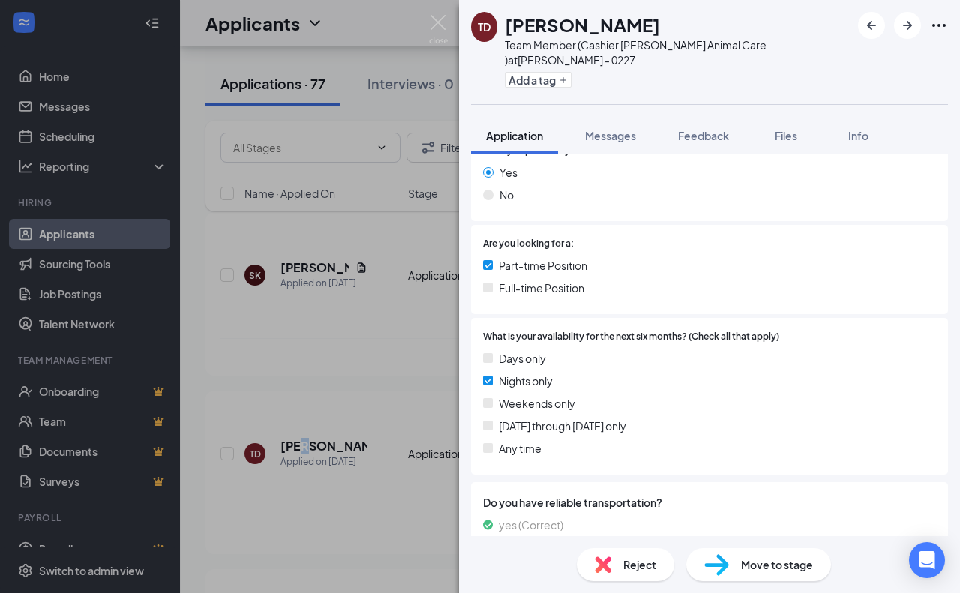
scroll to position [269, 0]
